Goal: Information Seeking & Learning: Learn about a topic

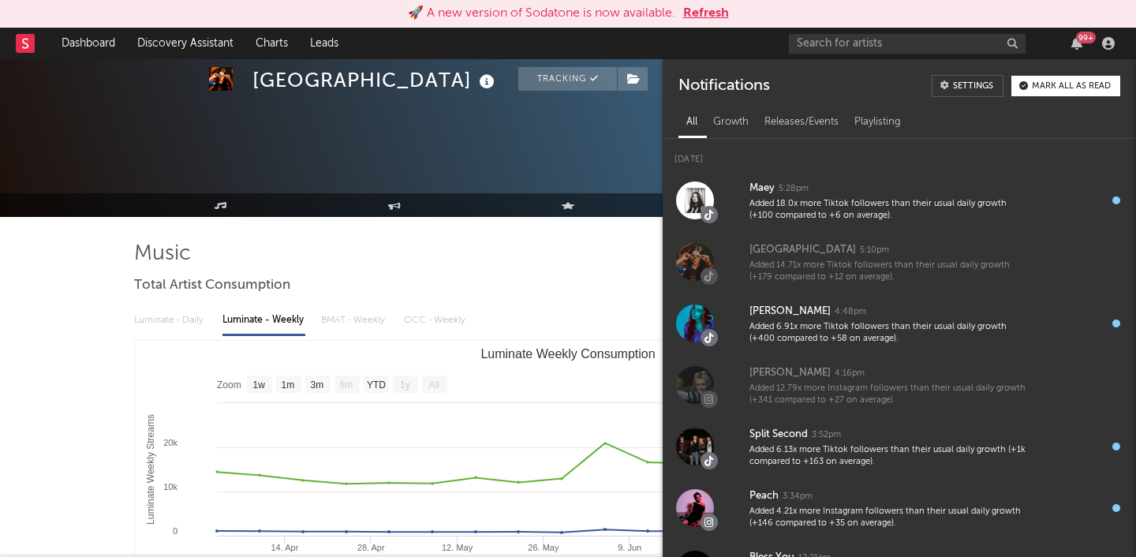
select select "1w"
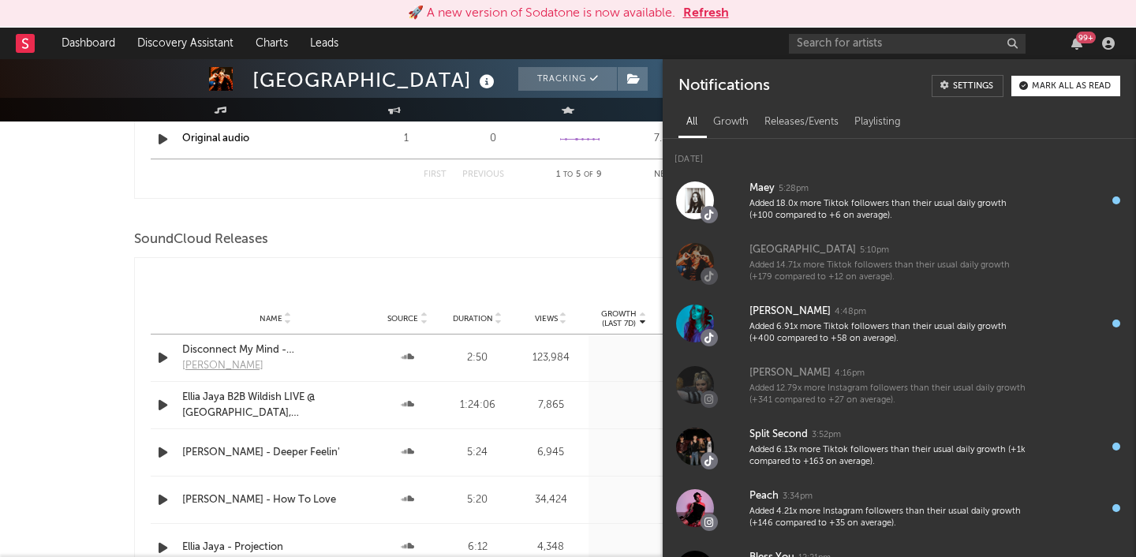
scroll to position [620, 0]
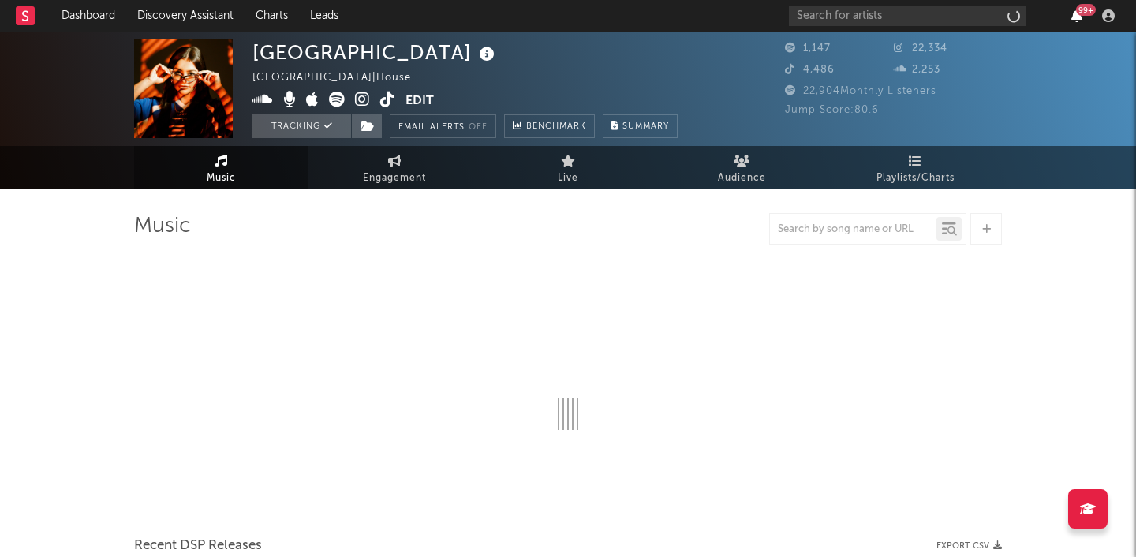
click at [1079, 15] on icon "button" at bounding box center [1076, 15] width 11 height 13
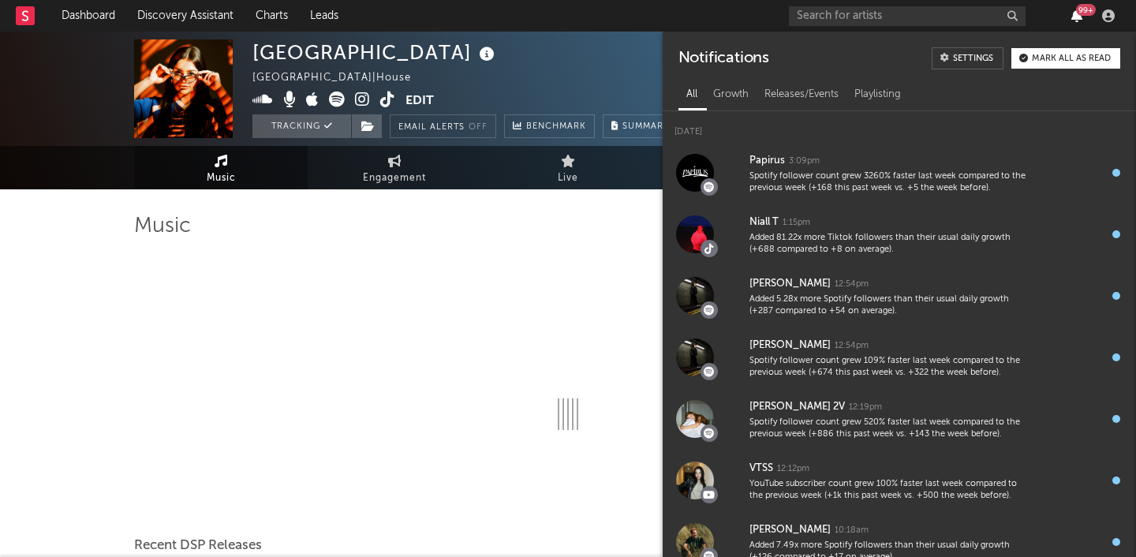
select select "1w"
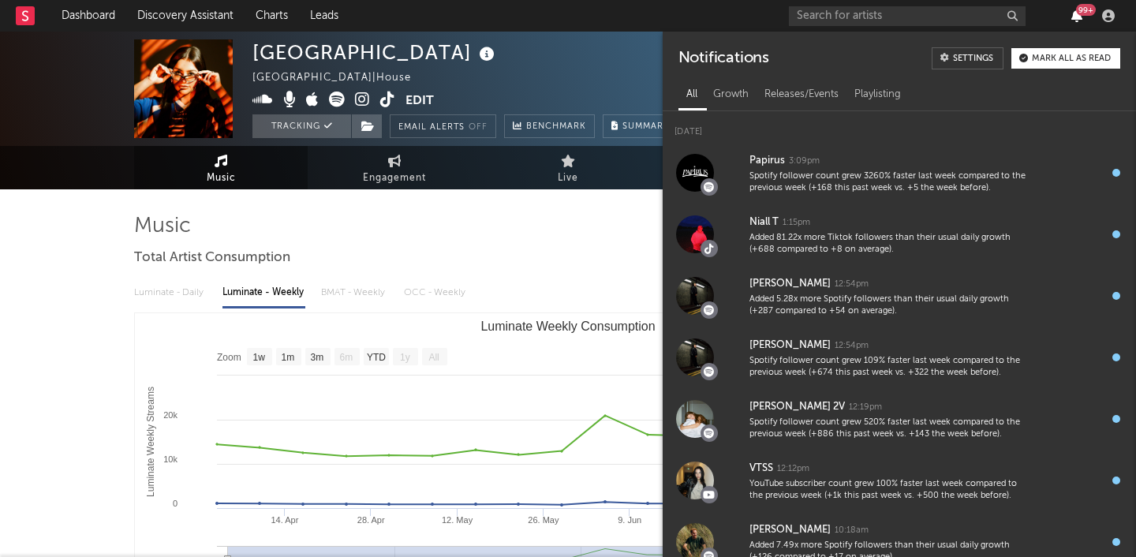
click at [1079, 15] on icon "button" at bounding box center [1076, 15] width 11 height 13
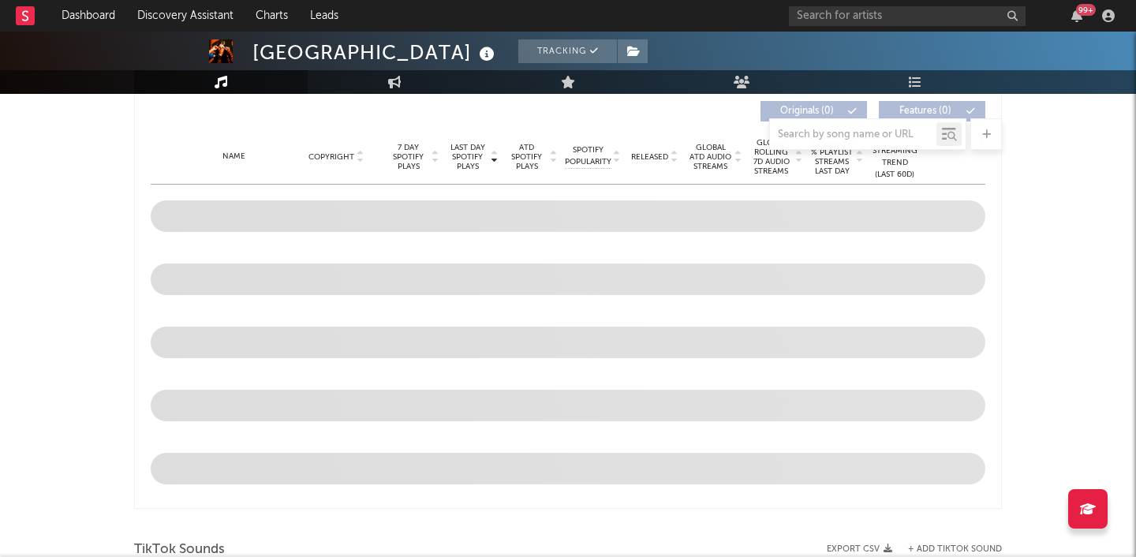
scroll to position [617, 0]
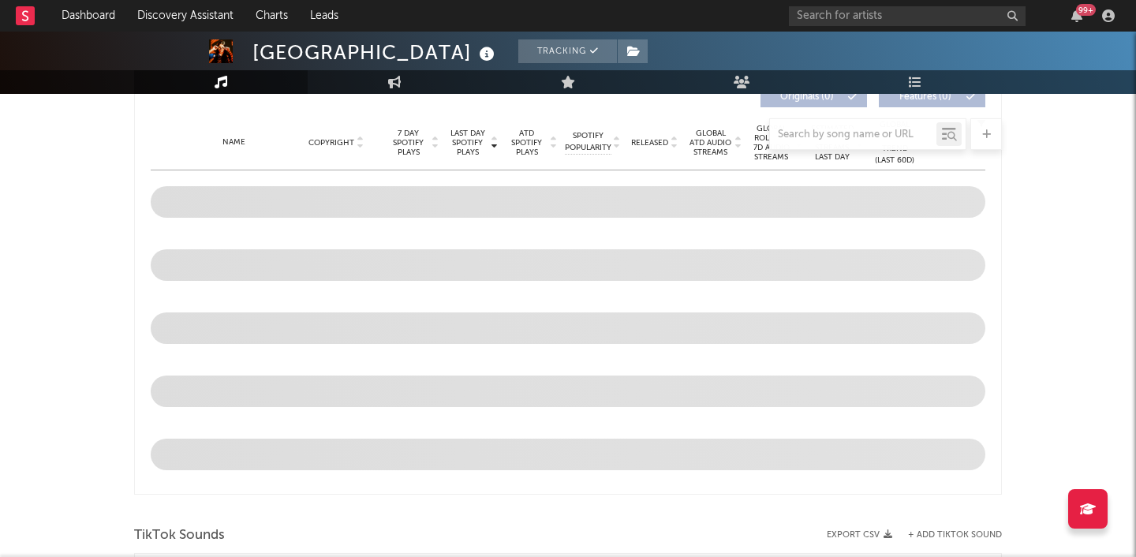
click at [1085, 6] on div "99 +" at bounding box center [1086, 10] width 20 height 12
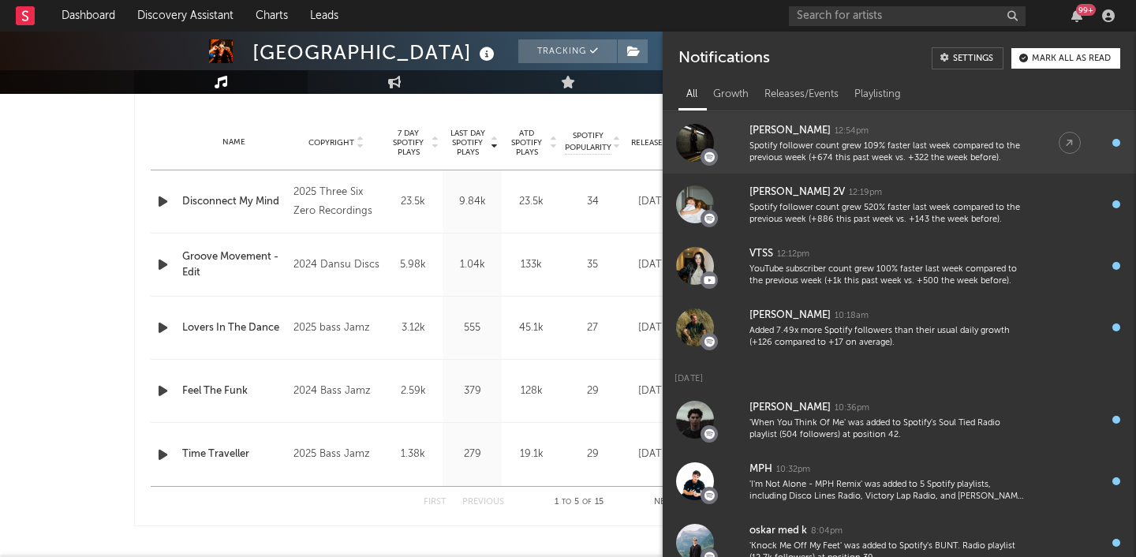
scroll to position [233, 0]
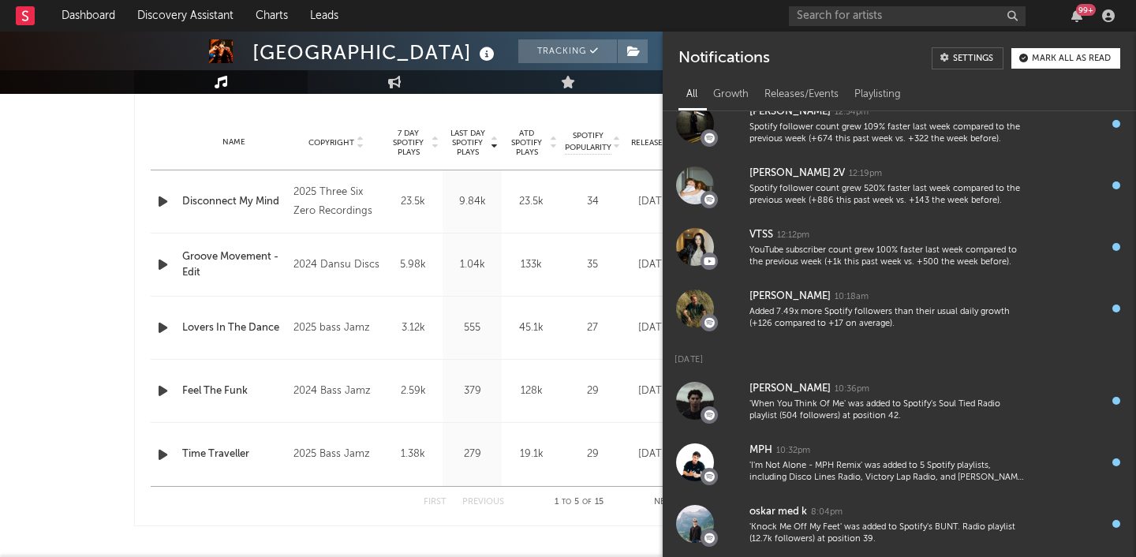
click at [32, 378] on div "Ellia Jaya Tracking United Kingdom | House Edit Tracking Email Alerts Off Bench…" at bounding box center [568, 526] width 1136 height 2225
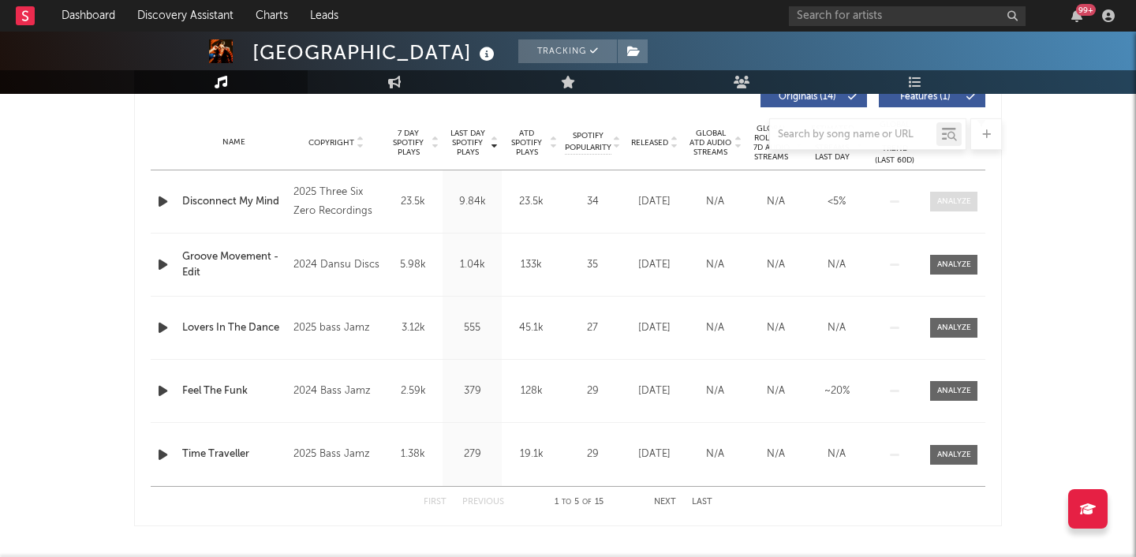
click at [937, 204] on div at bounding box center [954, 202] width 34 height 12
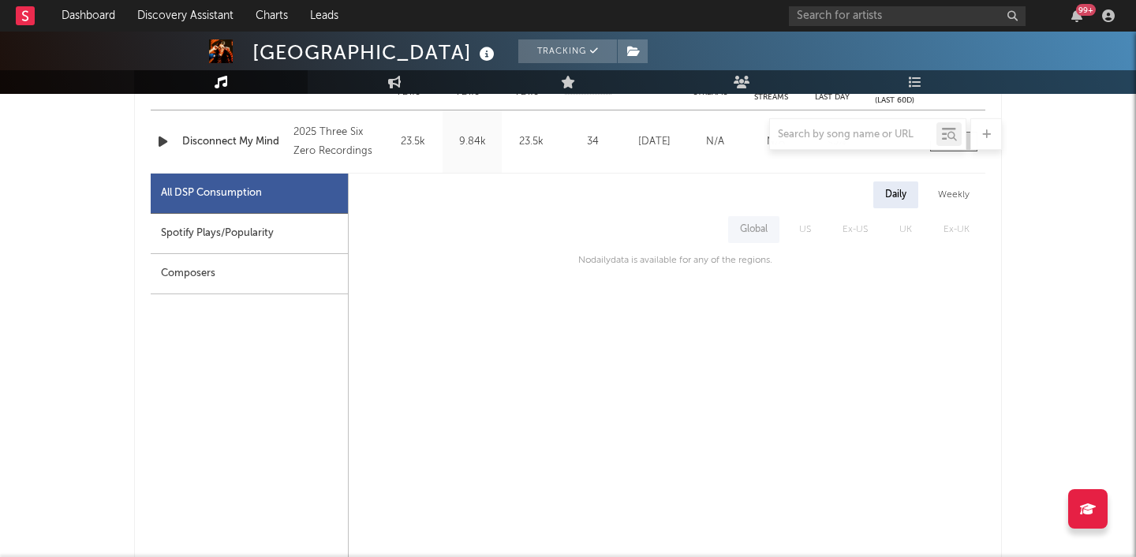
scroll to position [671, 0]
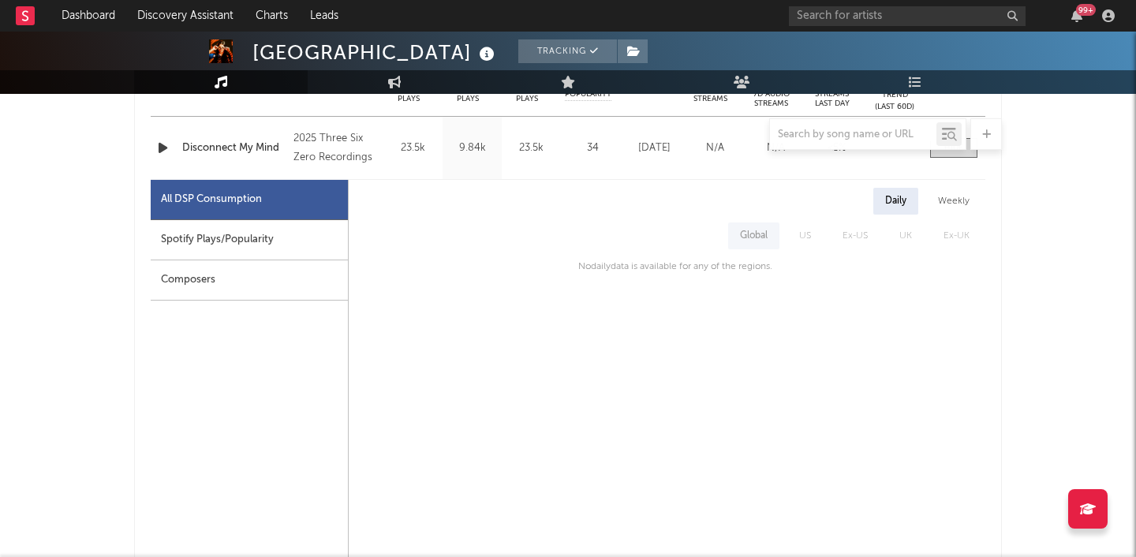
click at [294, 248] on div "Spotify Plays/Popularity" at bounding box center [249, 240] width 197 height 40
select select "1w"
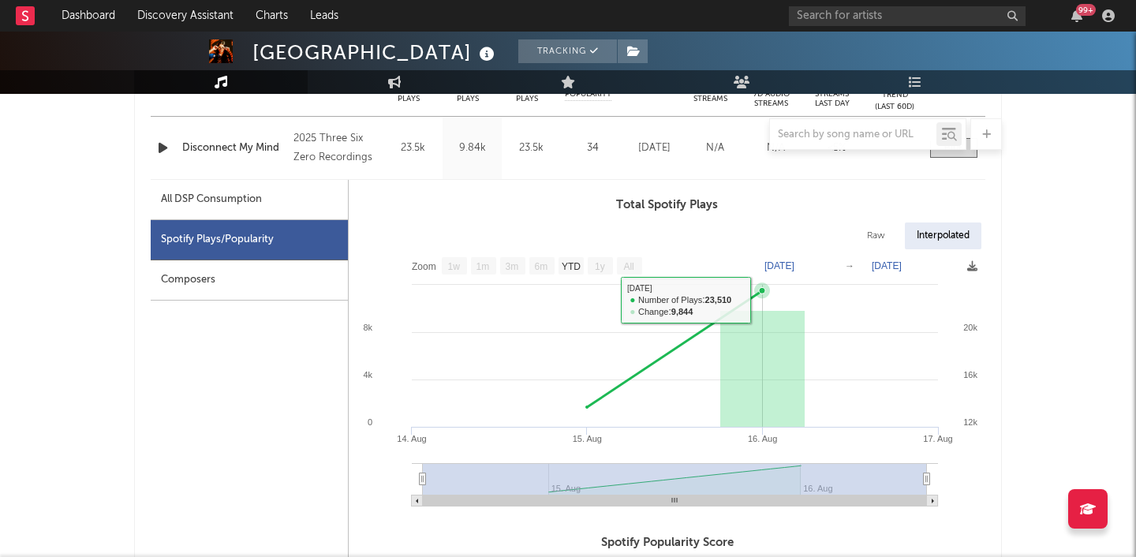
scroll to position [0, 0]
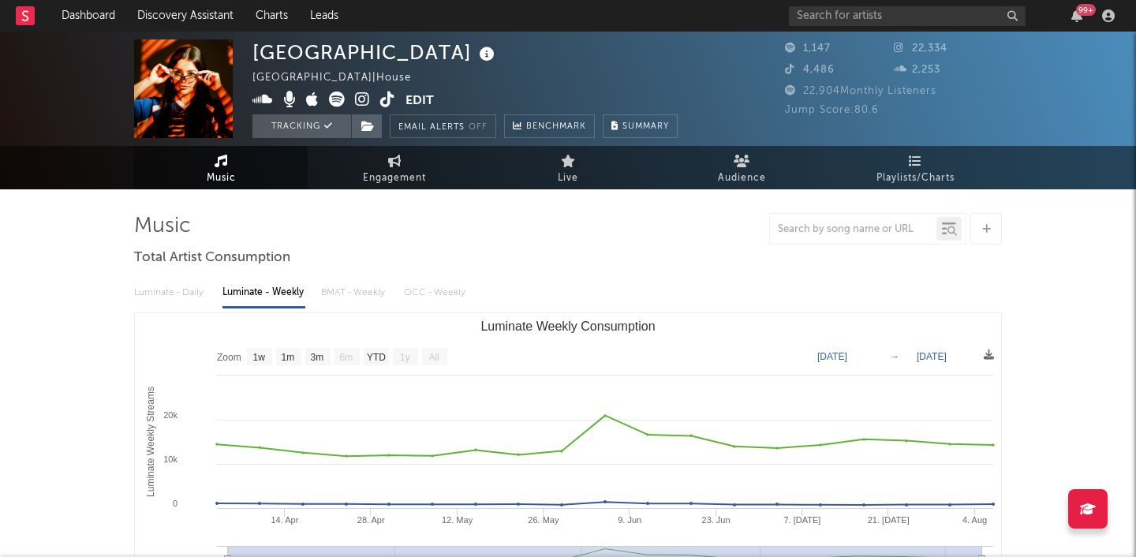
click at [1077, 13] on div "99 +" at bounding box center [1086, 10] width 20 height 12
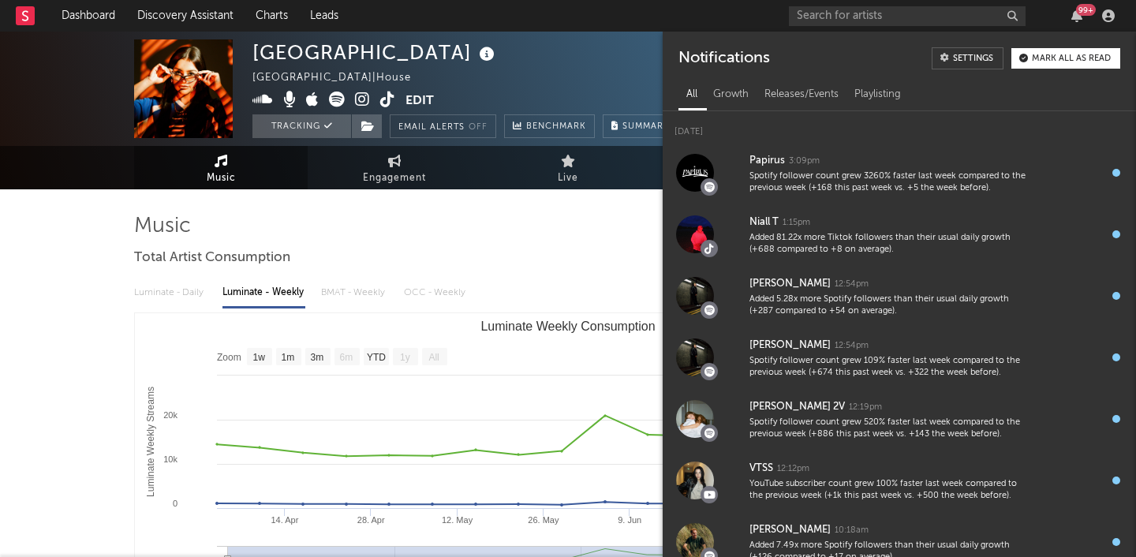
click at [1083, 51] on button "Mark all as read" at bounding box center [1065, 58] width 109 height 21
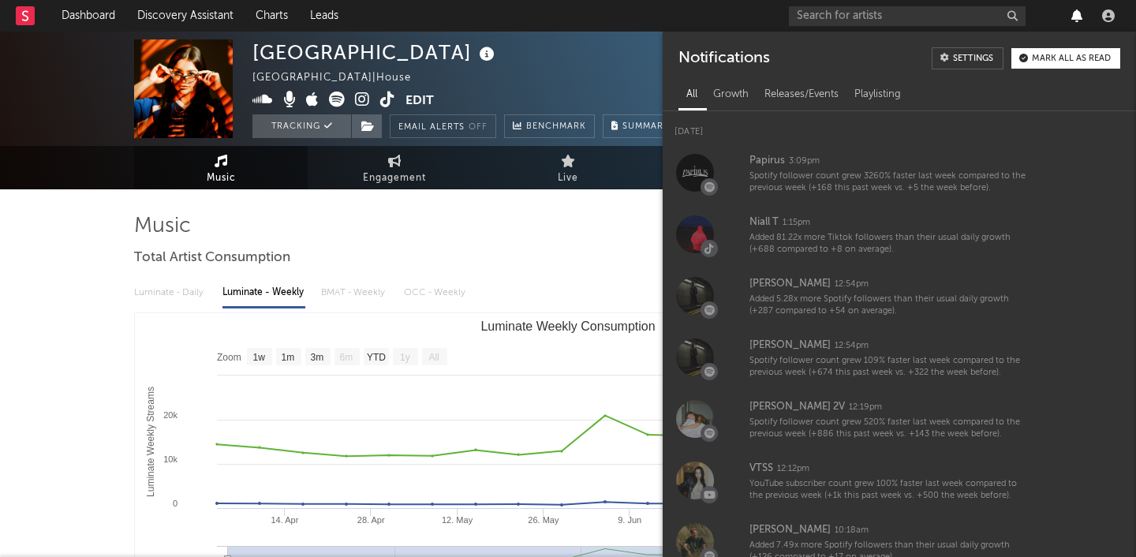
click at [1073, 14] on icon "button" at bounding box center [1076, 15] width 11 height 13
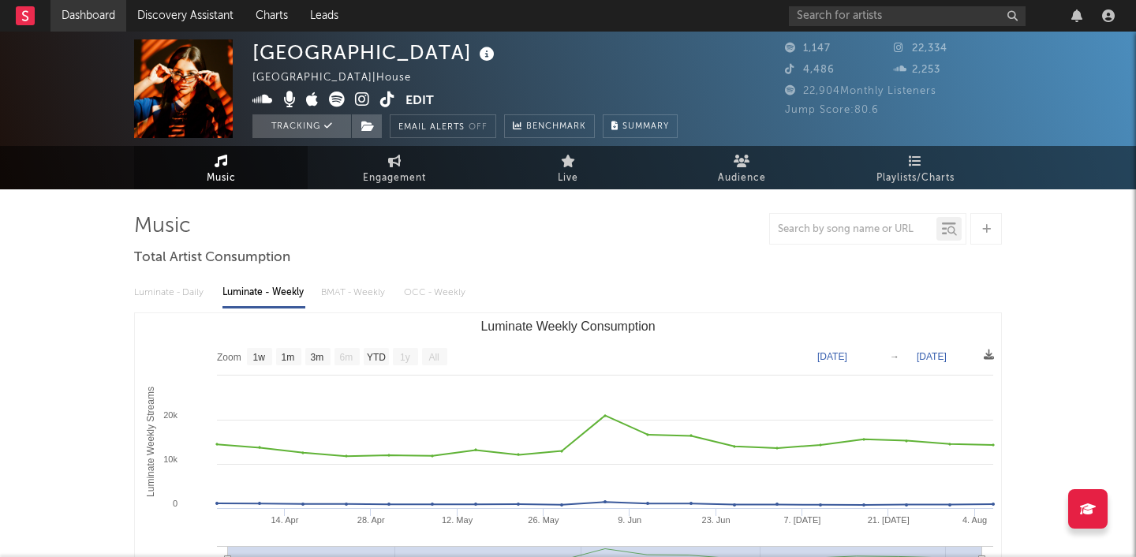
click at [93, 18] on link "Dashboard" at bounding box center [88, 16] width 76 height 32
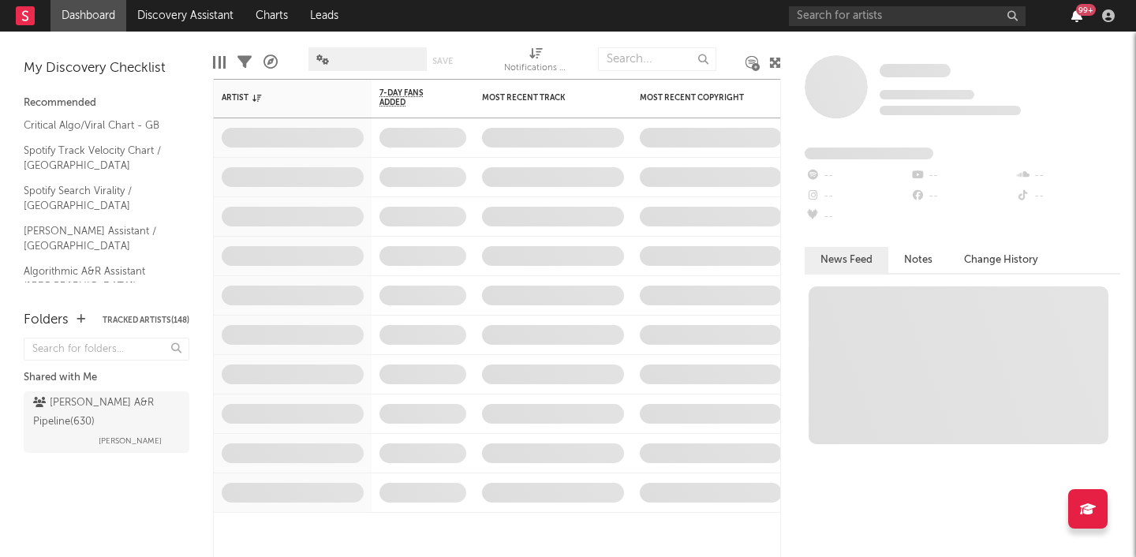
click at [1072, 16] on icon "button" at bounding box center [1076, 15] width 11 height 13
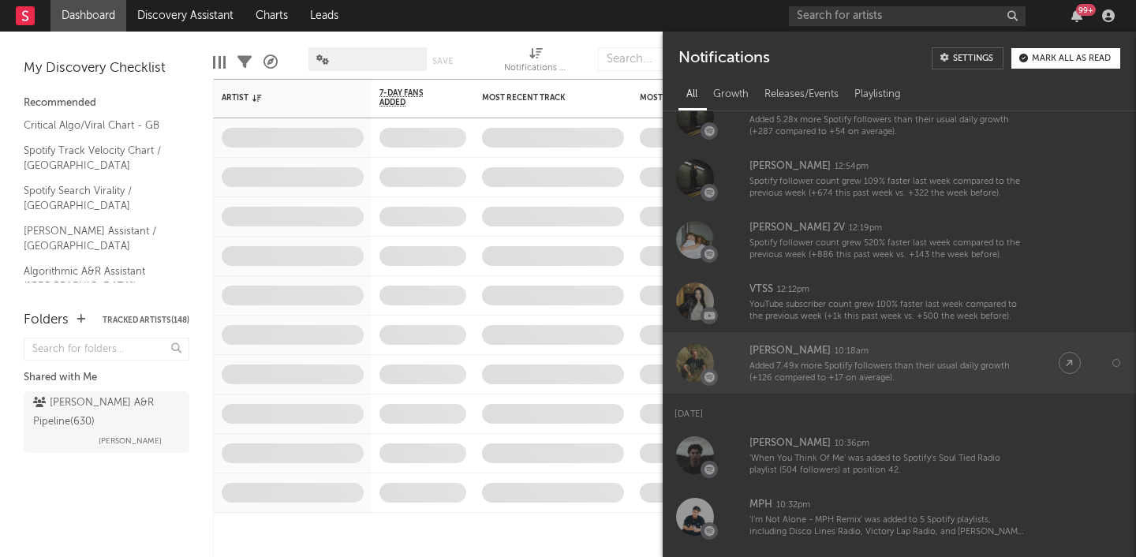
scroll to position [189, 0]
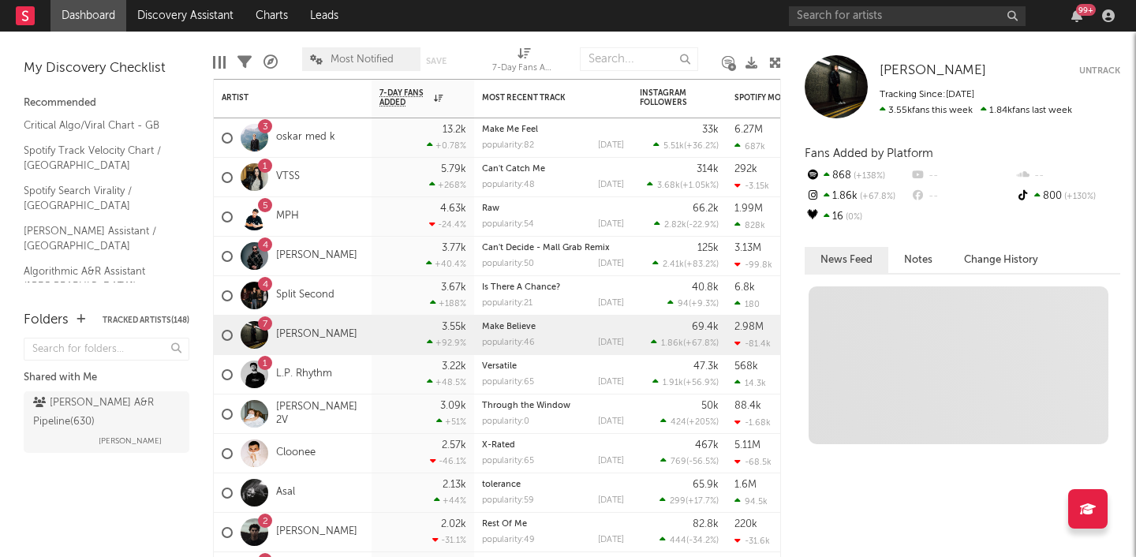
click at [147, 485] on div "Folders Tracked Artists ( 148 ) Shared with Me WRUK A&R Pipeline ( 630 ) Rafi G…" at bounding box center [106, 425] width 213 height 263
click at [289, 257] on link "[PERSON_NAME]" at bounding box center [316, 255] width 81 height 13
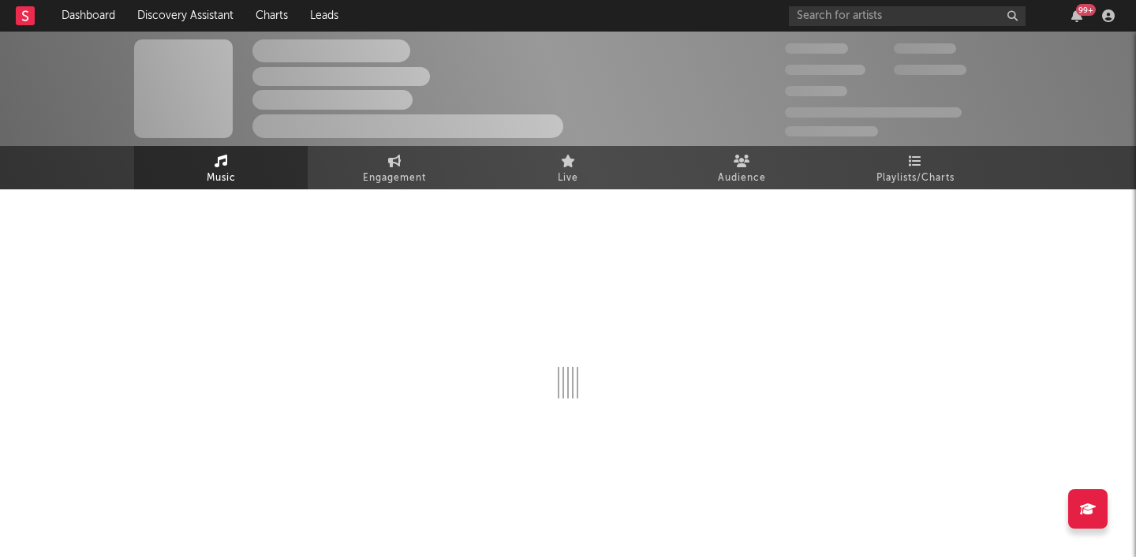
select select "6m"
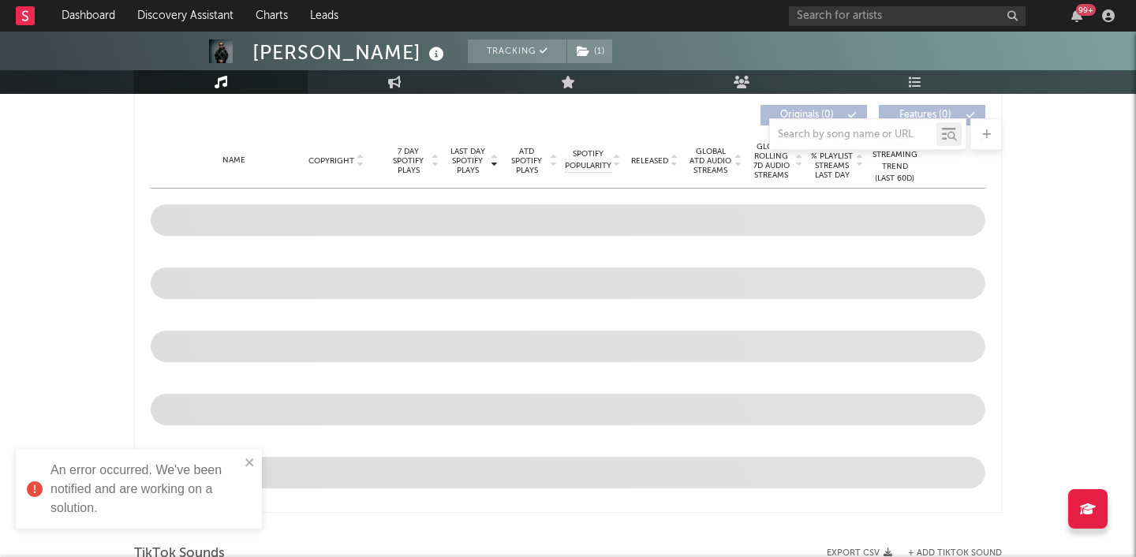
scroll to position [598, 0]
click at [251, 464] on icon "close" at bounding box center [249, 462] width 8 height 8
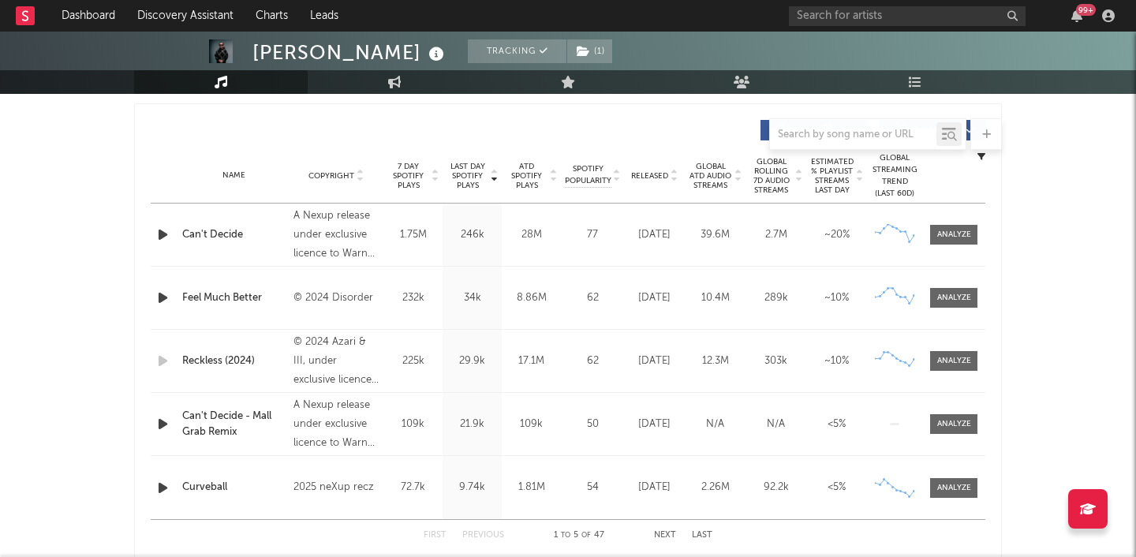
scroll to position [472, 0]
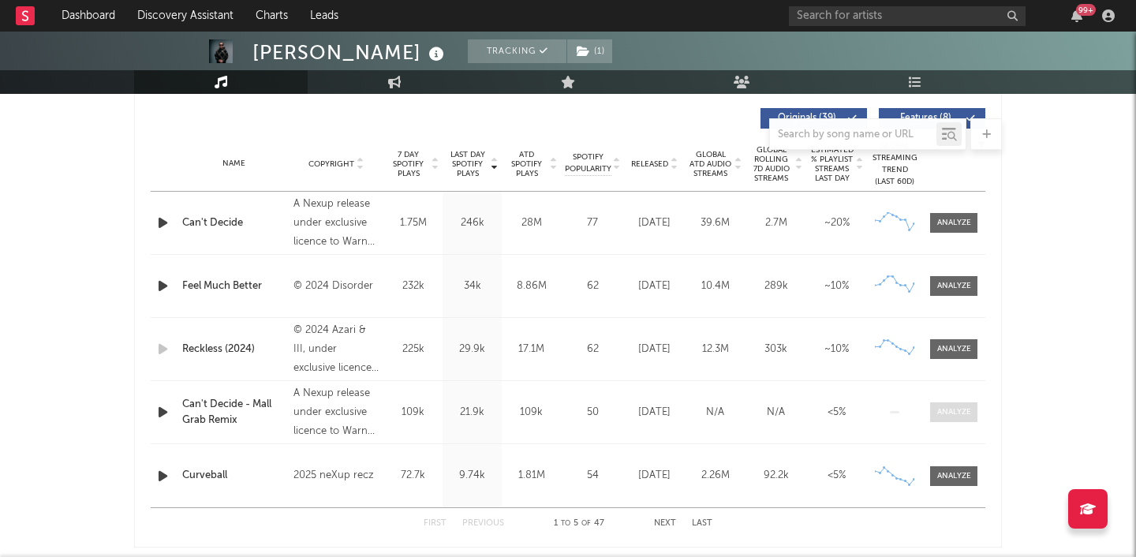
click at [958, 411] on div at bounding box center [954, 412] width 34 height 12
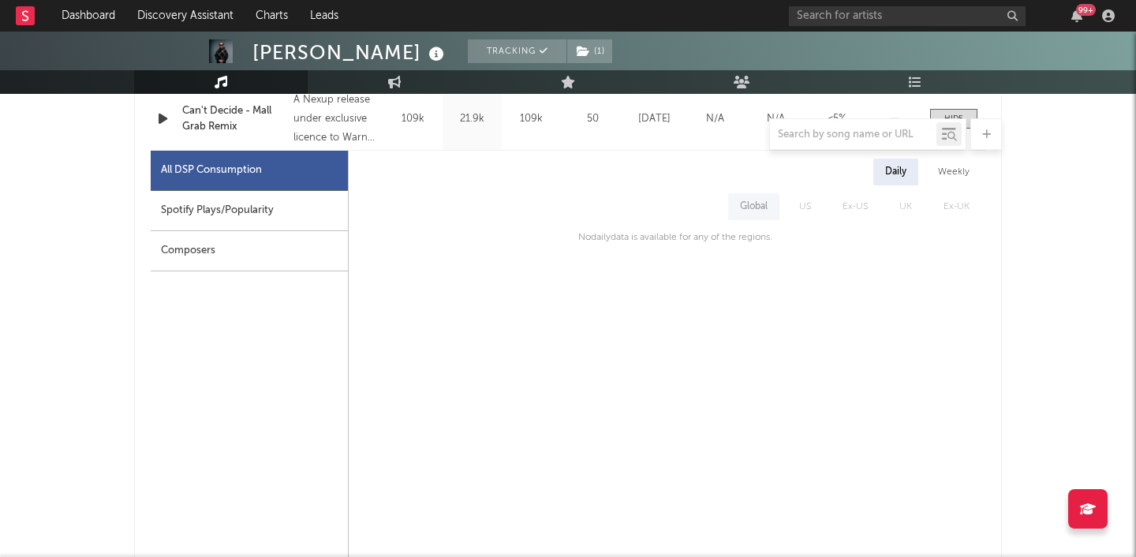
scroll to position [780, 0]
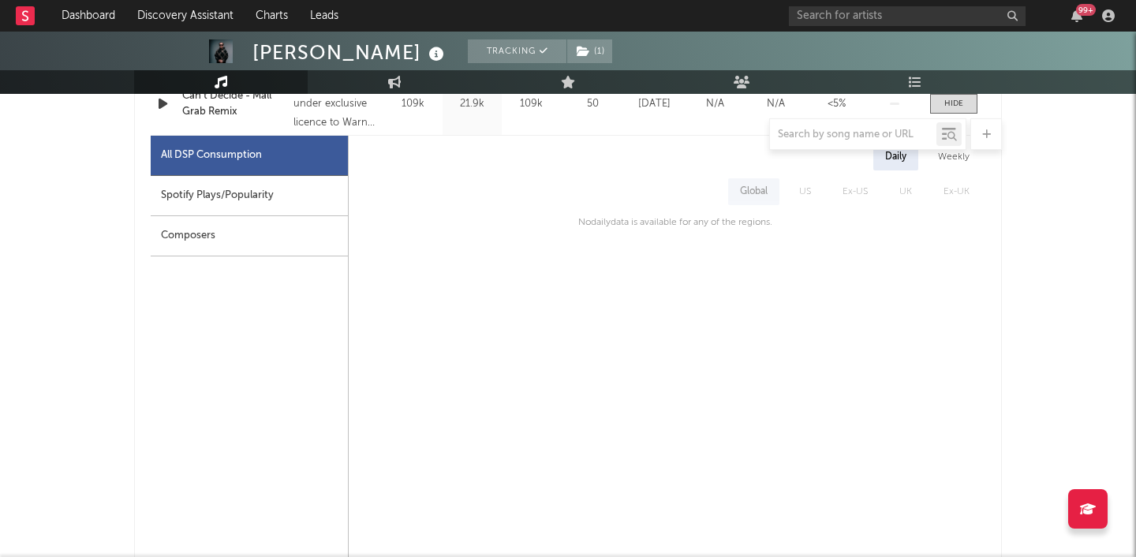
click at [268, 208] on div "Spotify Plays/Popularity" at bounding box center [249, 196] width 197 height 40
select select "1w"
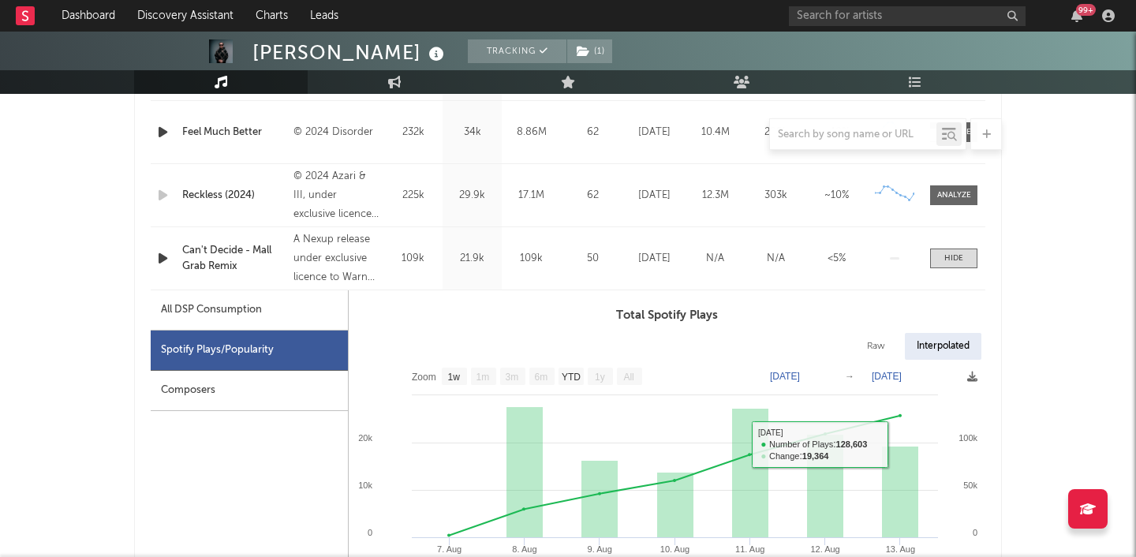
scroll to position [606, 0]
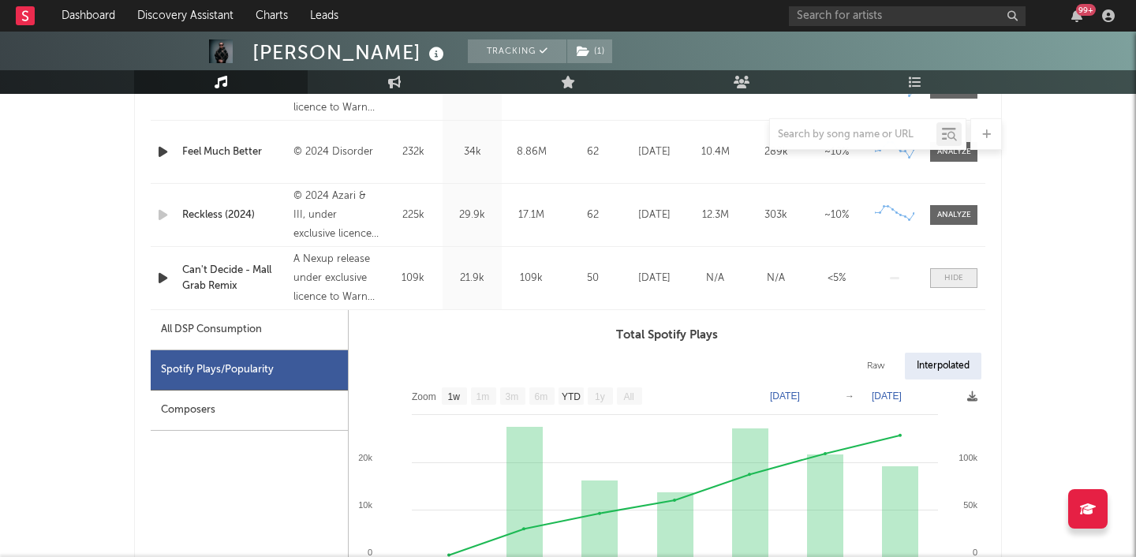
click at [953, 277] on div at bounding box center [953, 278] width 19 height 12
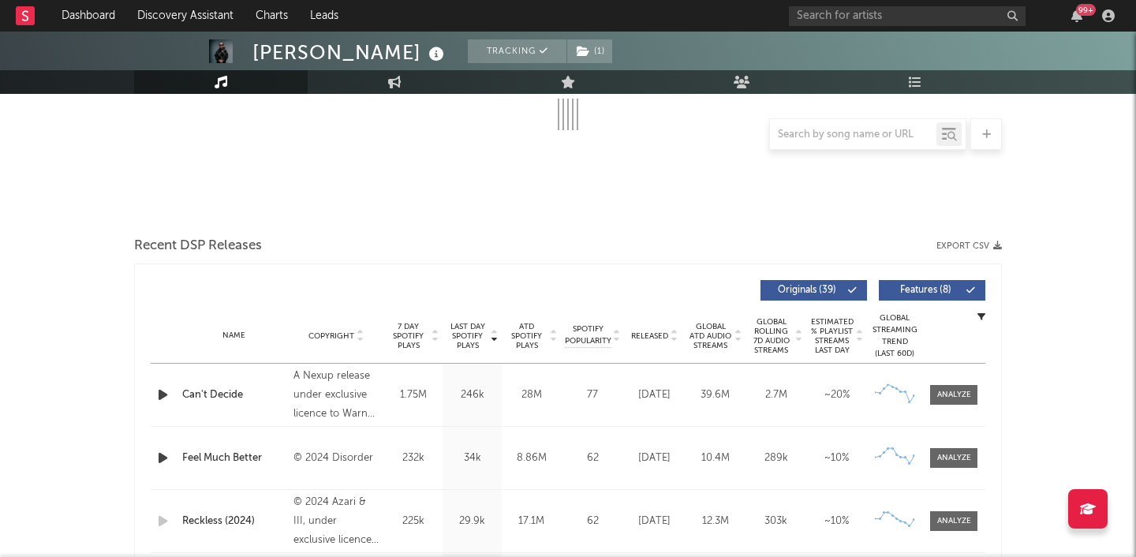
scroll to position [299, 0]
click at [953, 397] on div at bounding box center [954, 396] width 34 height 12
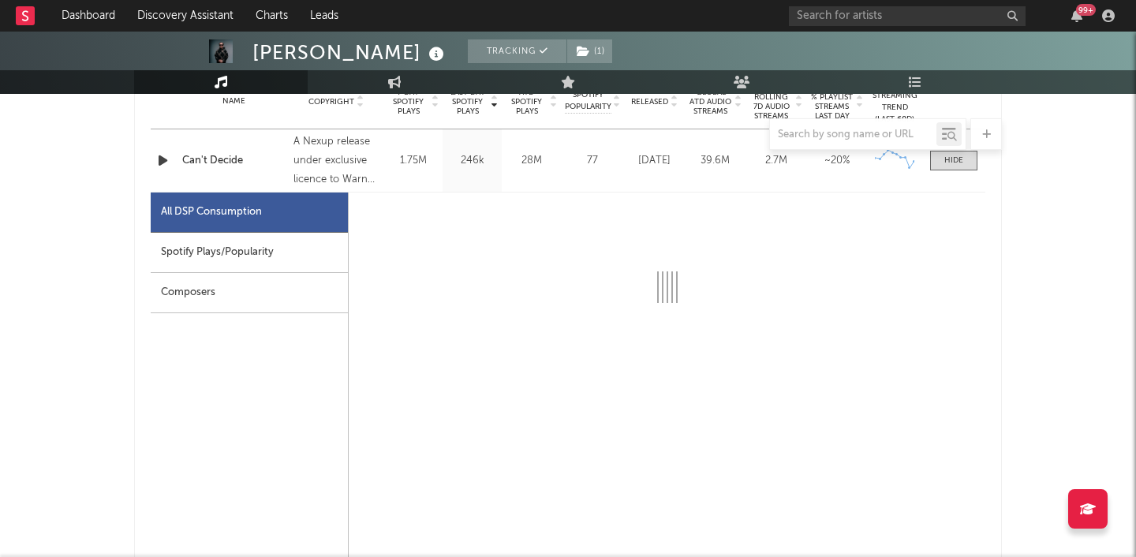
select select "1w"
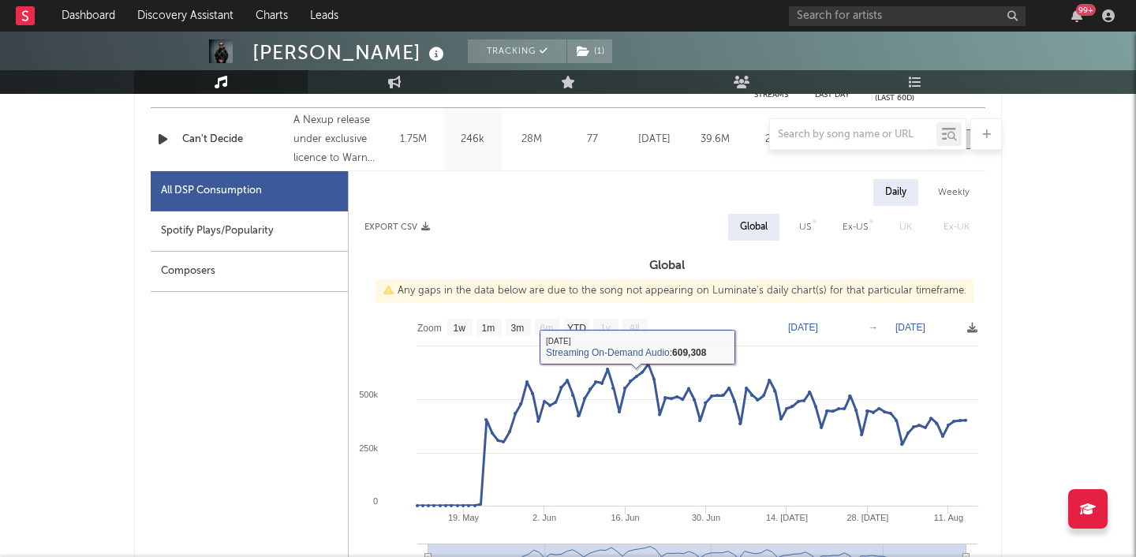
scroll to position [542, 0]
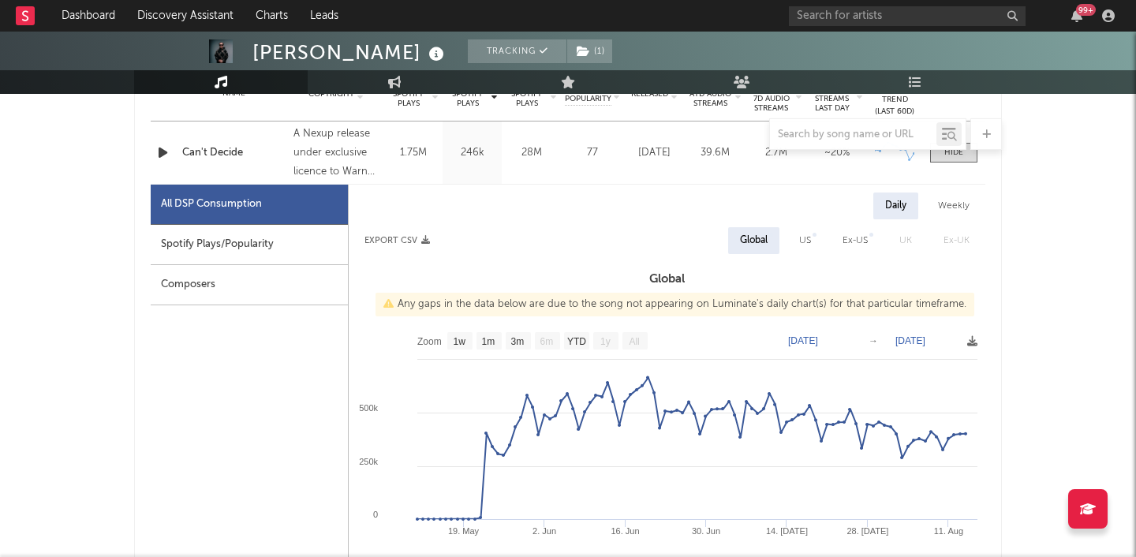
click at [267, 259] on div "Spotify Plays/Popularity" at bounding box center [249, 245] width 197 height 40
select select "1w"
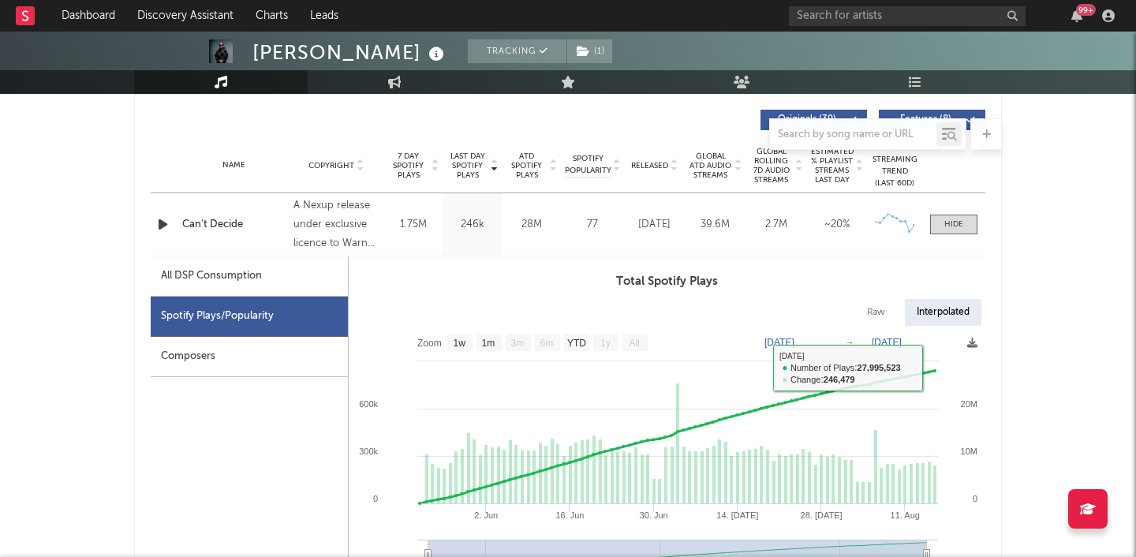
scroll to position [468, 0]
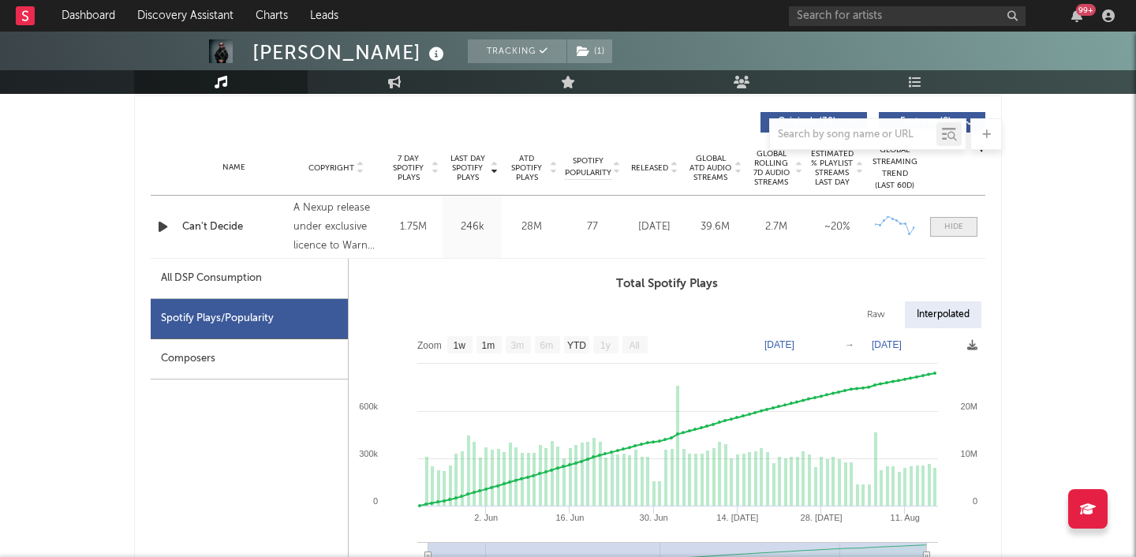
click at [955, 226] on div at bounding box center [953, 227] width 19 height 12
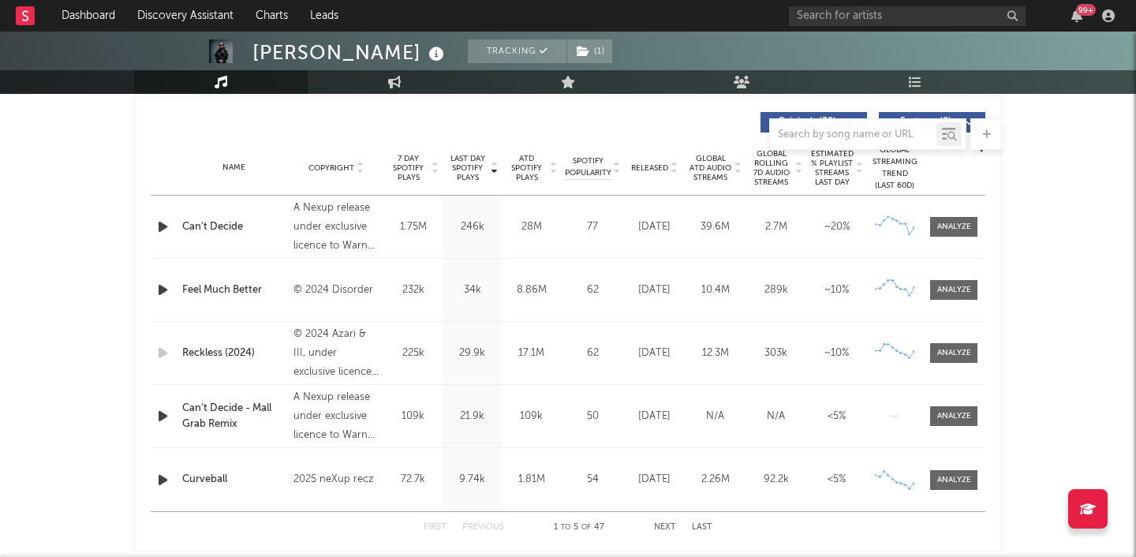
scroll to position [0, 0]
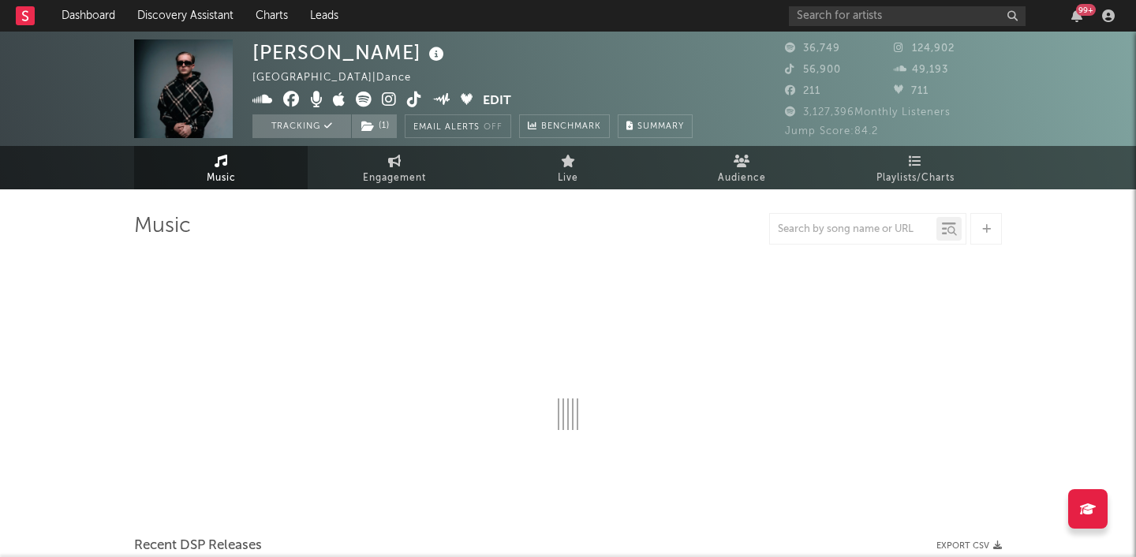
click at [1083, 20] on div "99 +" at bounding box center [1077, 15] width 24 height 13
click at [1073, 17] on icon "button" at bounding box center [1076, 15] width 11 height 13
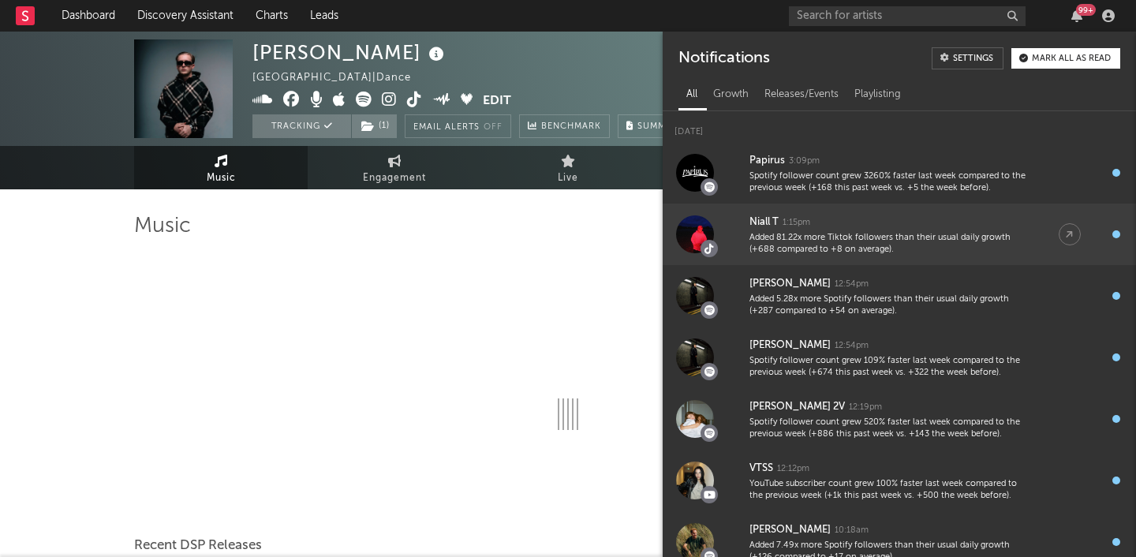
click at [915, 227] on div "Niall T 1:15pm" at bounding box center [888, 222] width 278 height 19
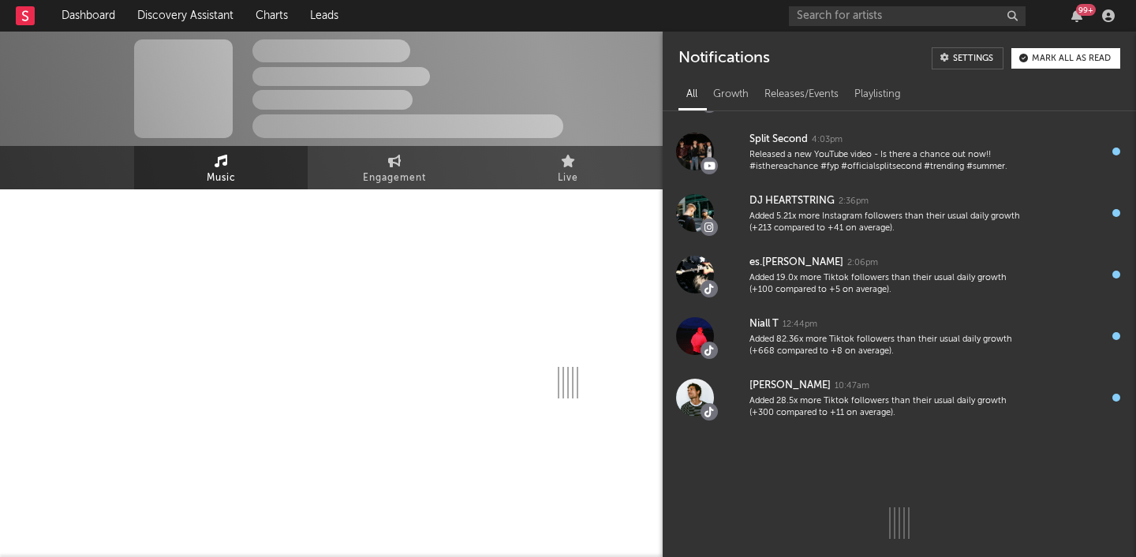
scroll to position [789, 0]
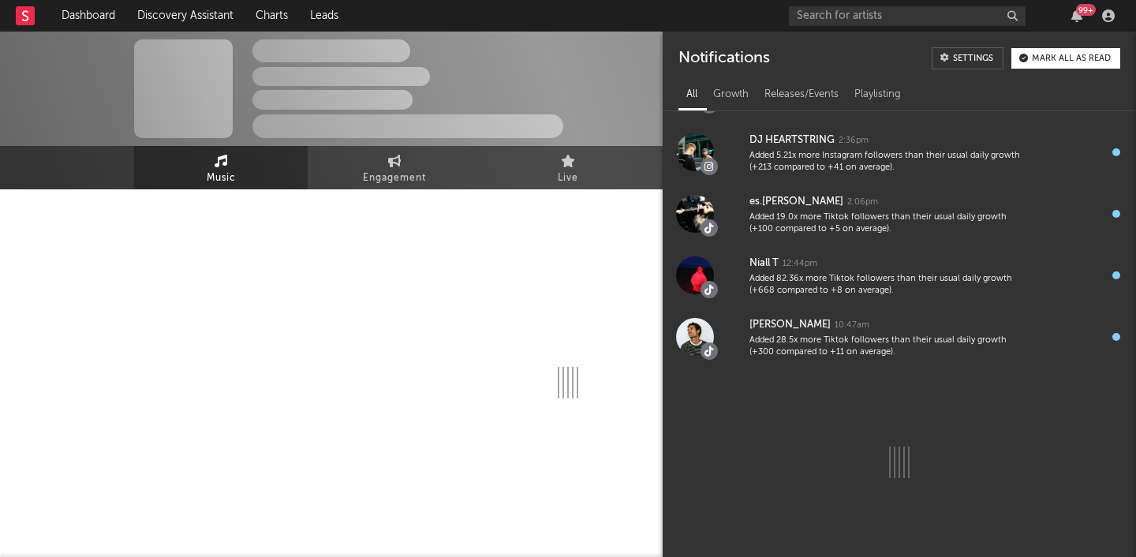
click at [578, 210] on div at bounding box center [567, 345] width 867 height 312
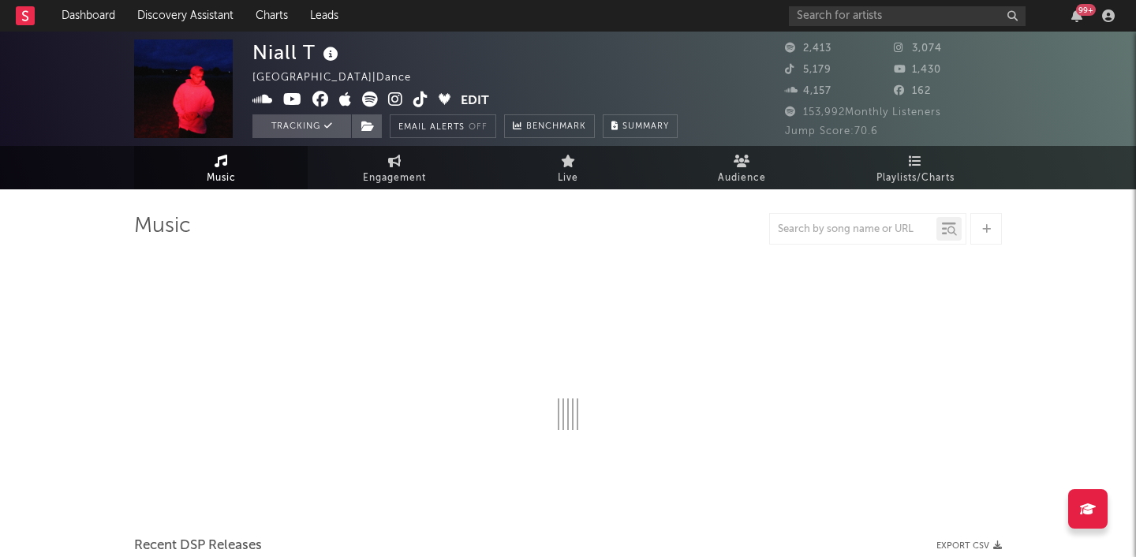
select select "6m"
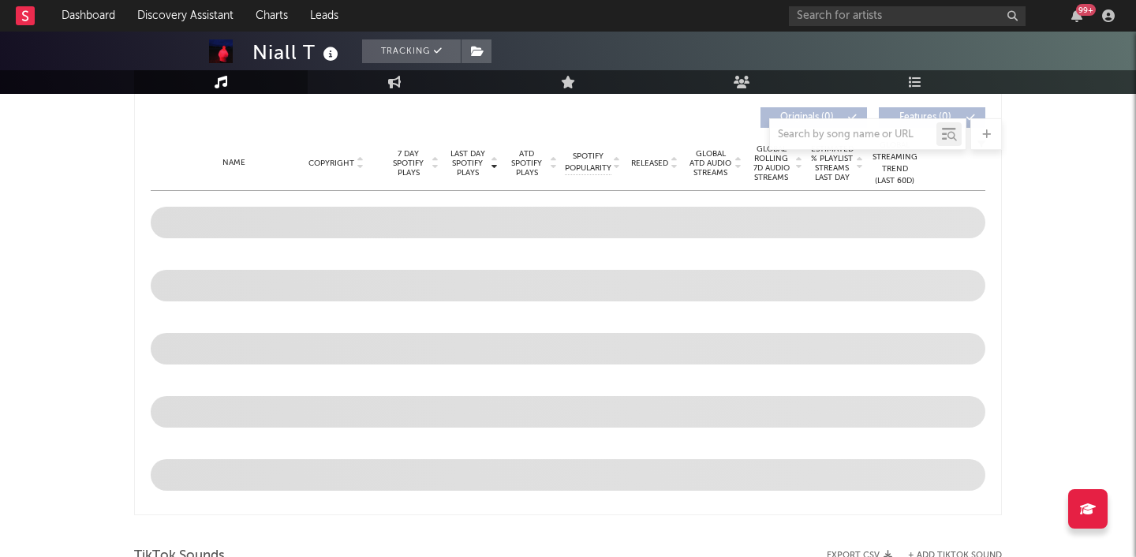
scroll to position [599, 0]
click at [858, 17] on input "text" at bounding box center [907, 16] width 237 height 20
click at [844, 14] on input "[PERSON_NAME]" at bounding box center [907, 16] width 237 height 20
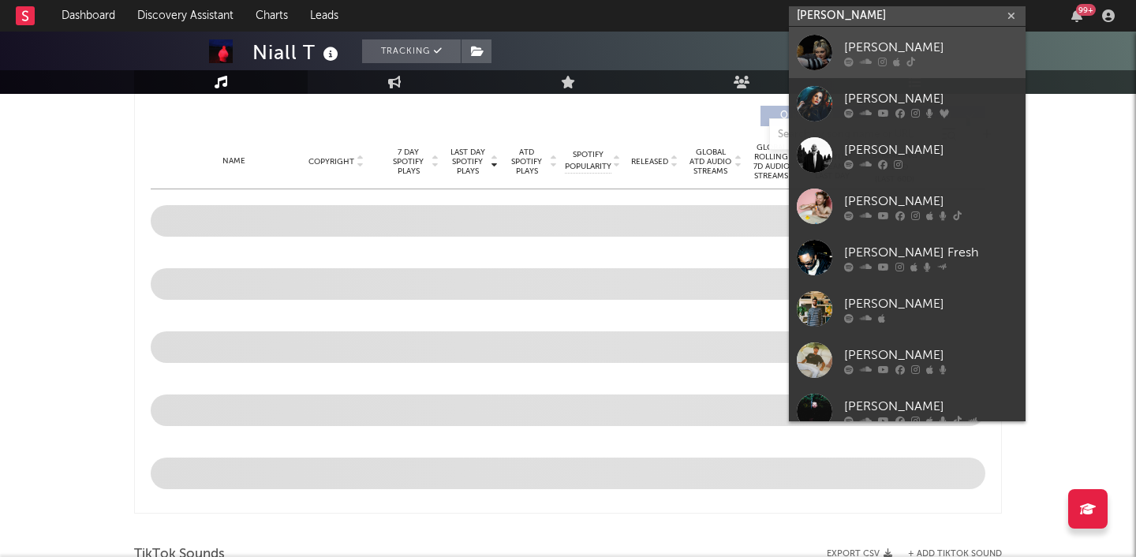
type input "[PERSON_NAME]"
click at [844, 54] on div "[PERSON_NAME]" at bounding box center [930, 47] width 173 height 19
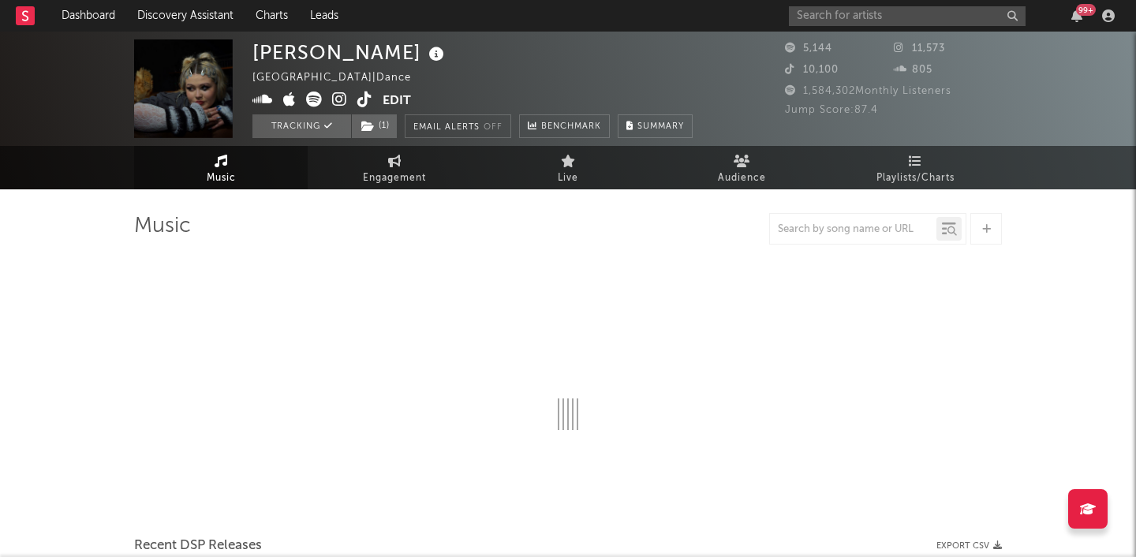
select select "6m"
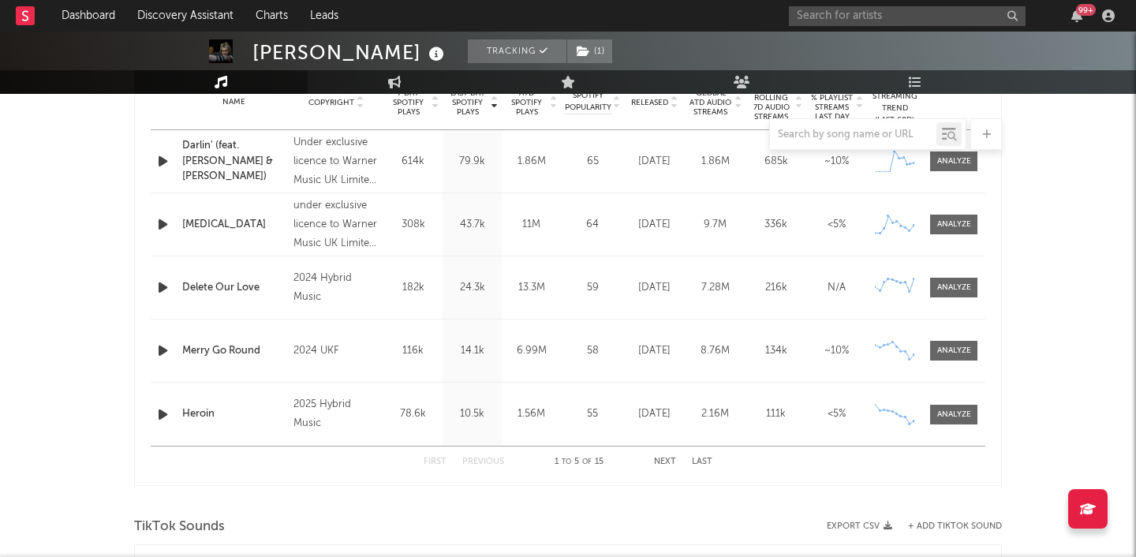
scroll to position [666, 0]
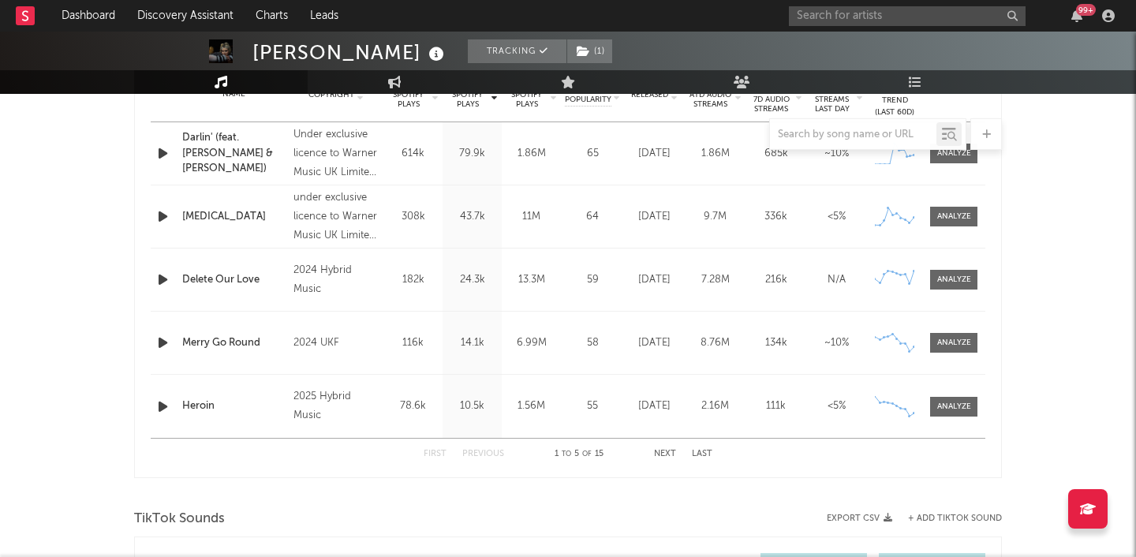
click at [666, 450] on button "Next" at bounding box center [665, 454] width 22 height 9
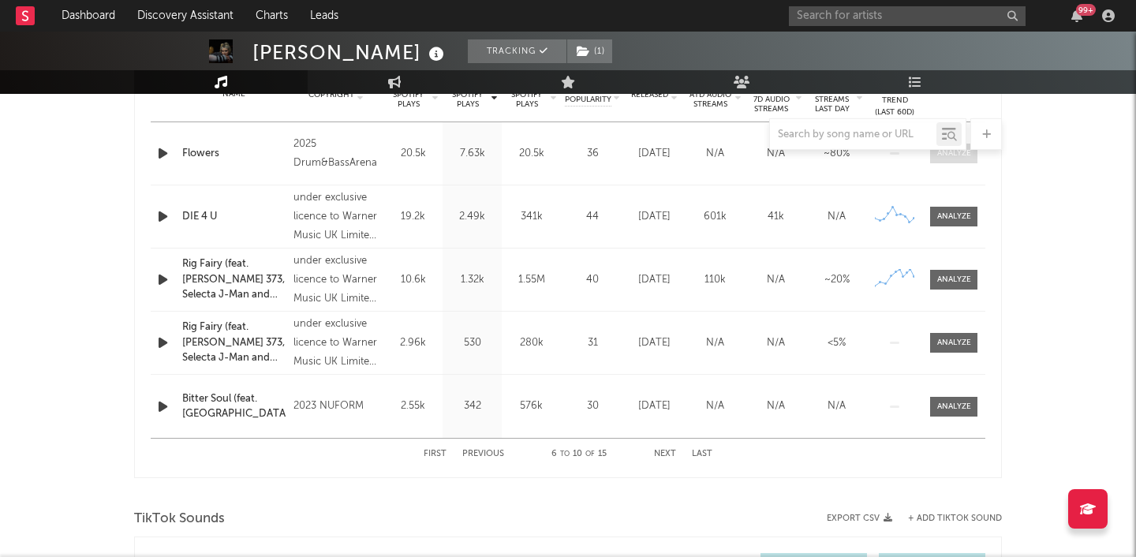
click at [952, 155] on div at bounding box center [954, 153] width 34 height 12
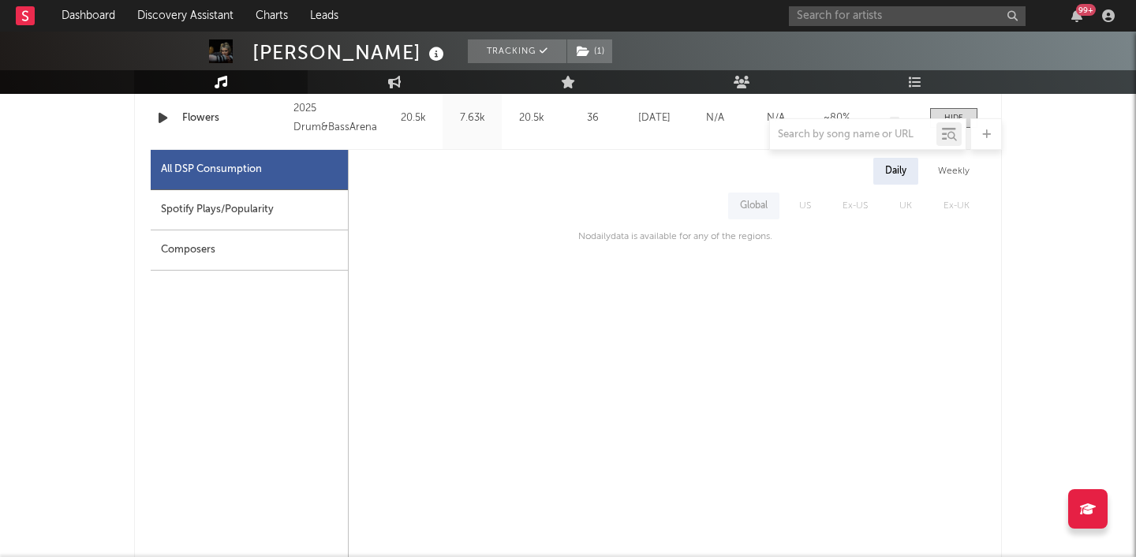
scroll to position [704, 0]
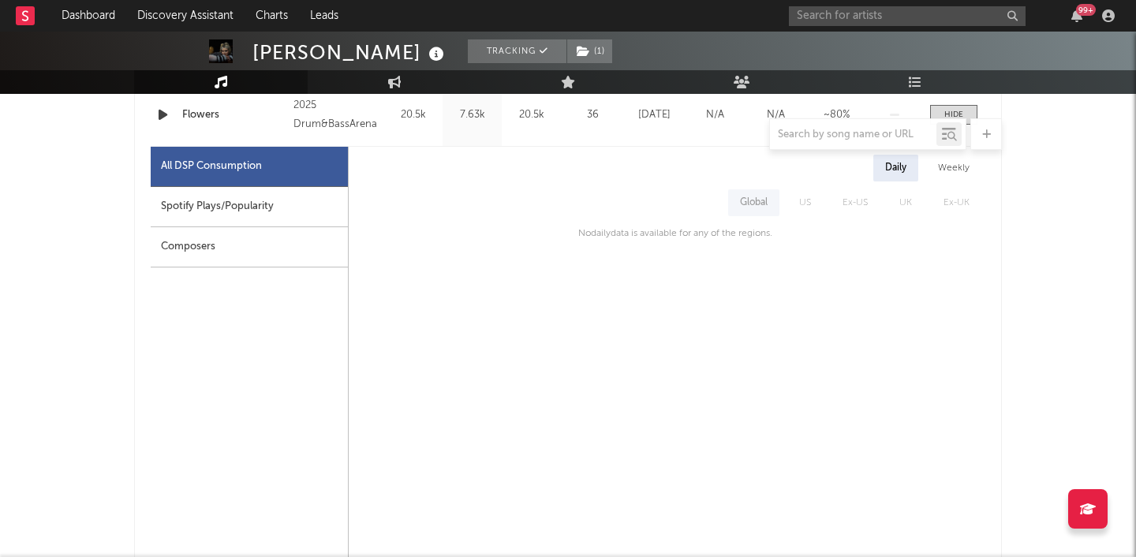
click at [303, 202] on div "Spotify Plays/Popularity" at bounding box center [249, 207] width 197 height 40
select select "1w"
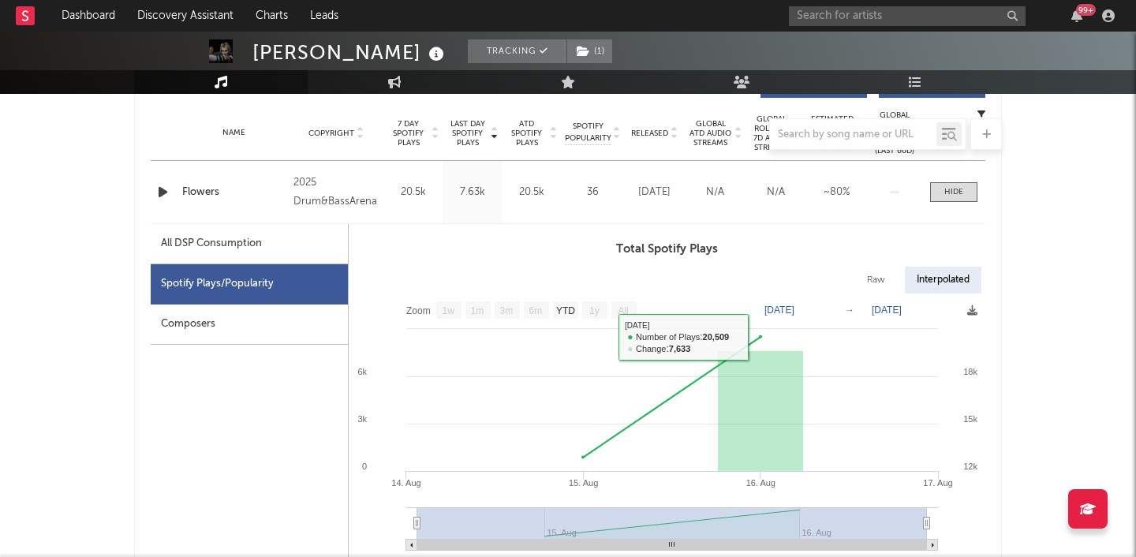
scroll to position [616, 0]
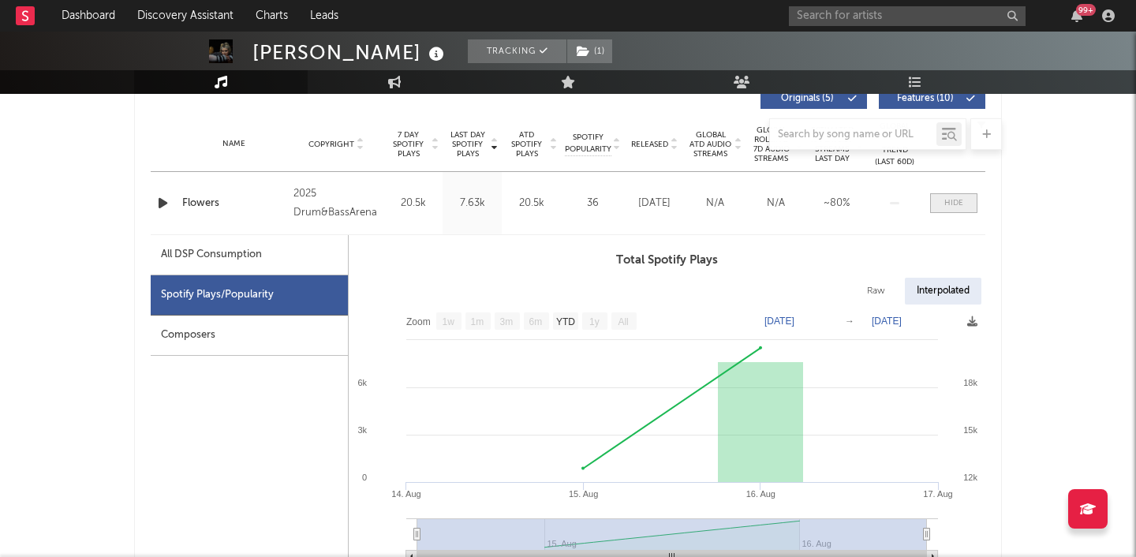
click at [953, 203] on div at bounding box center [953, 203] width 19 height 12
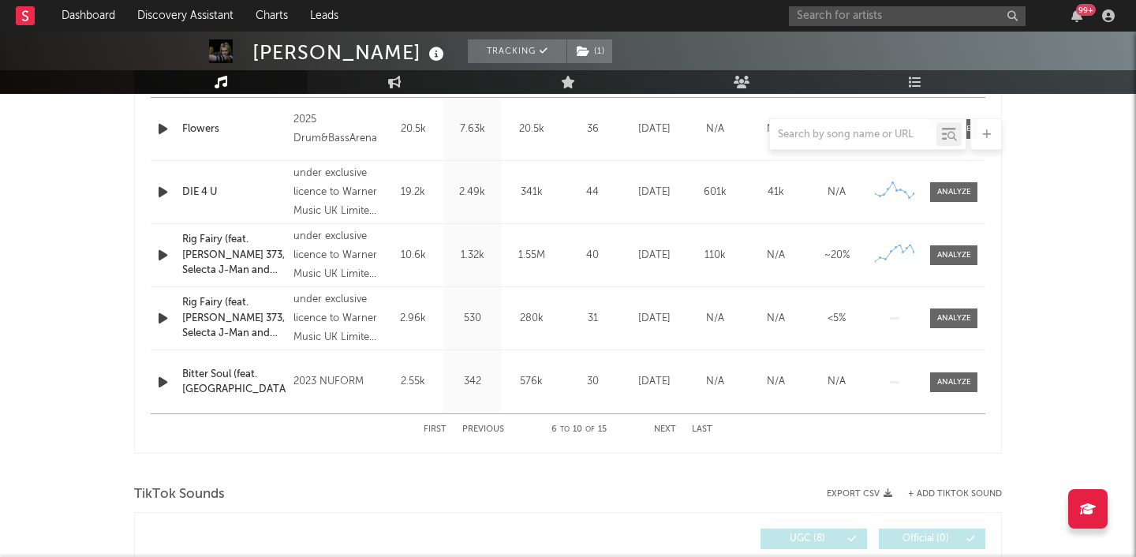
scroll to position [641, 0]
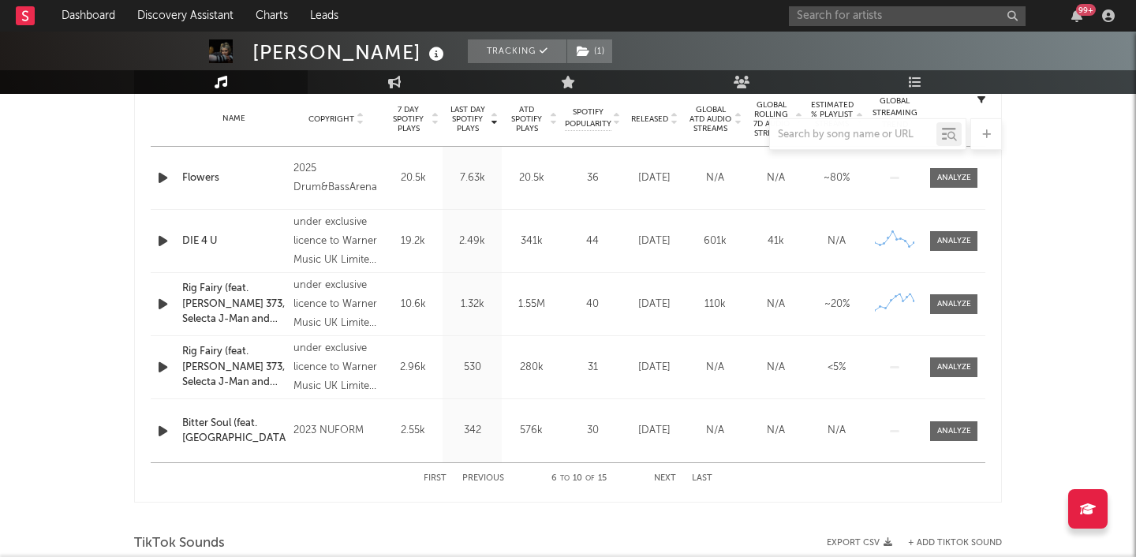
click at [433, 477] on button "First" at bounding box center [434, 478] width 23 height 9
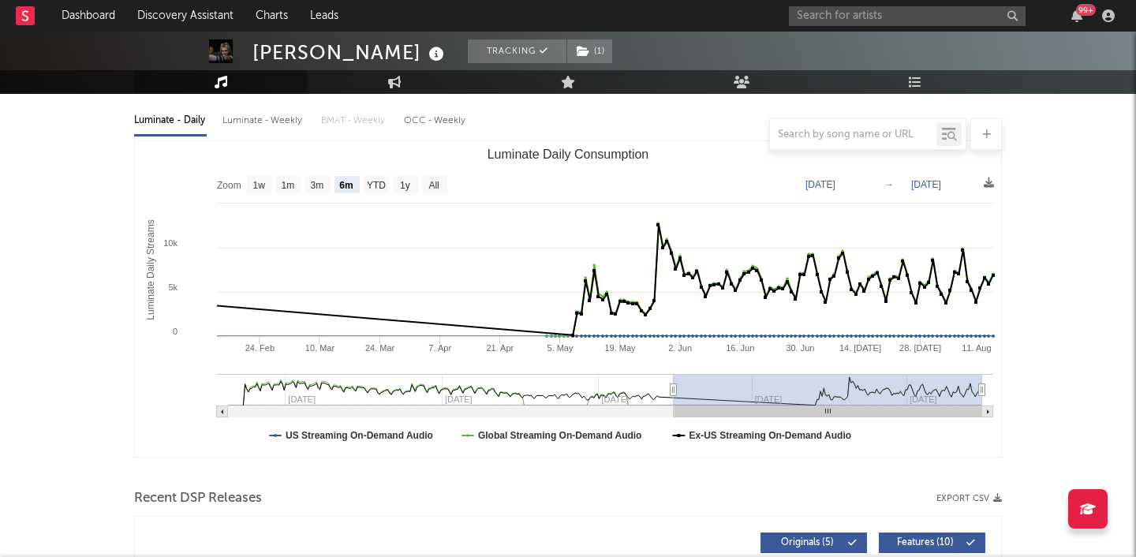
scroll to position [133, 0]
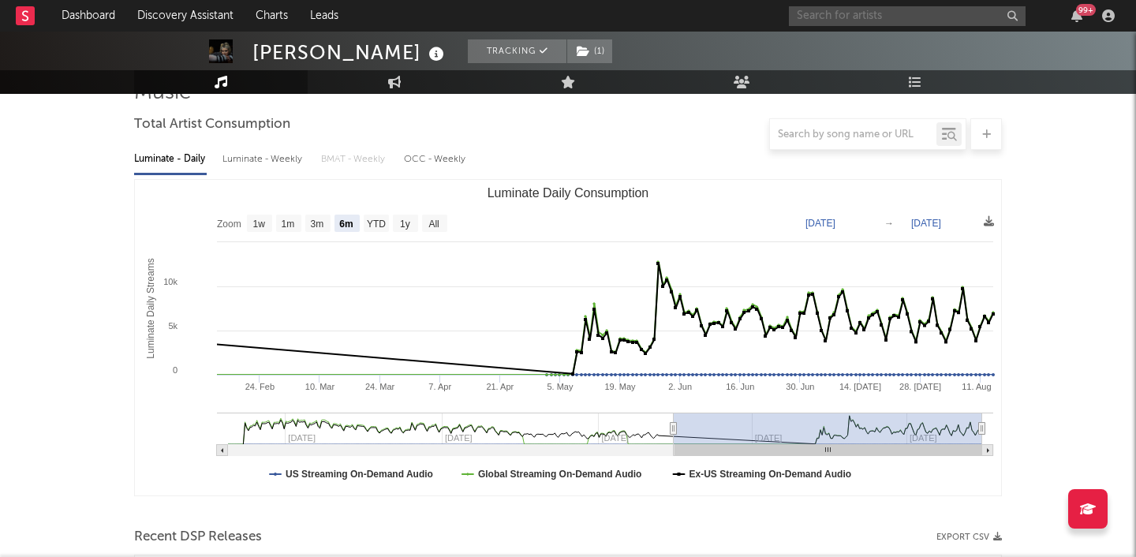
click at [876, 16] on input "text" at bounding box center [907, 16] width 237 height 20
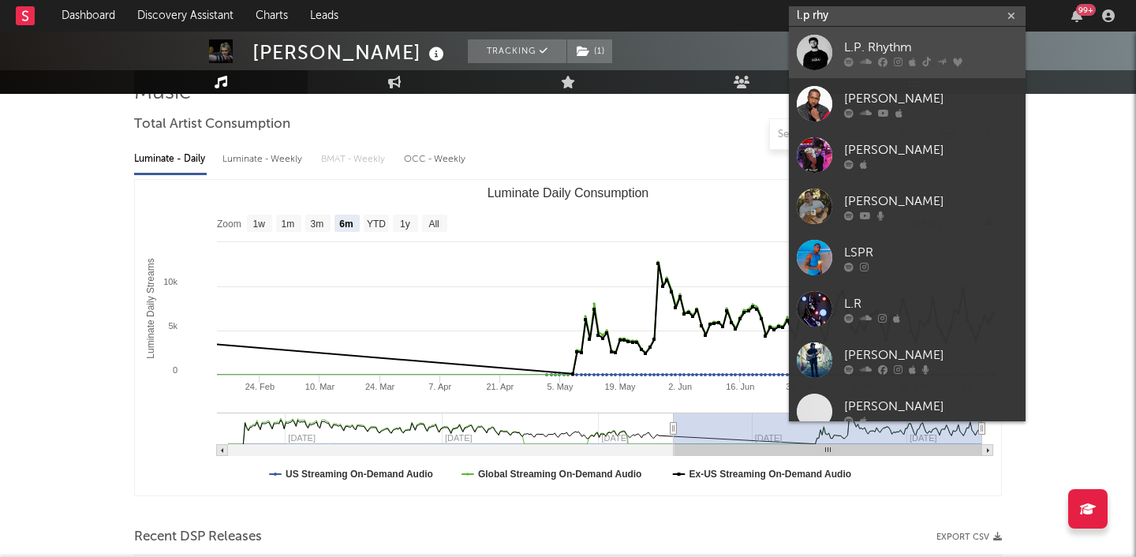
type input "l.p rhy"
click at [890, 41] on div "L.P. Rhythm" at bounding box center [930, 47] width 173 height 19
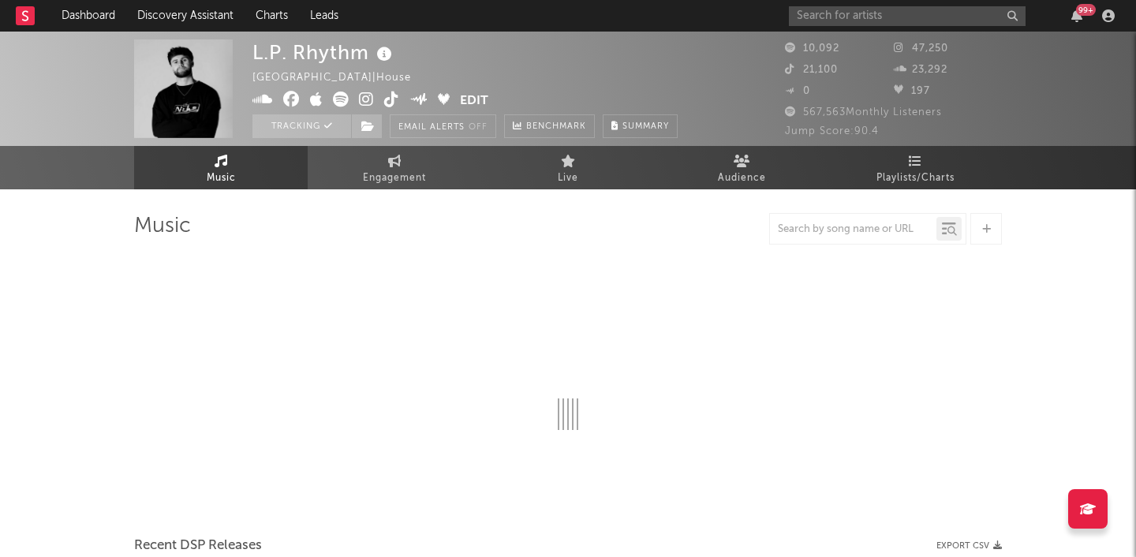
select select "6m"
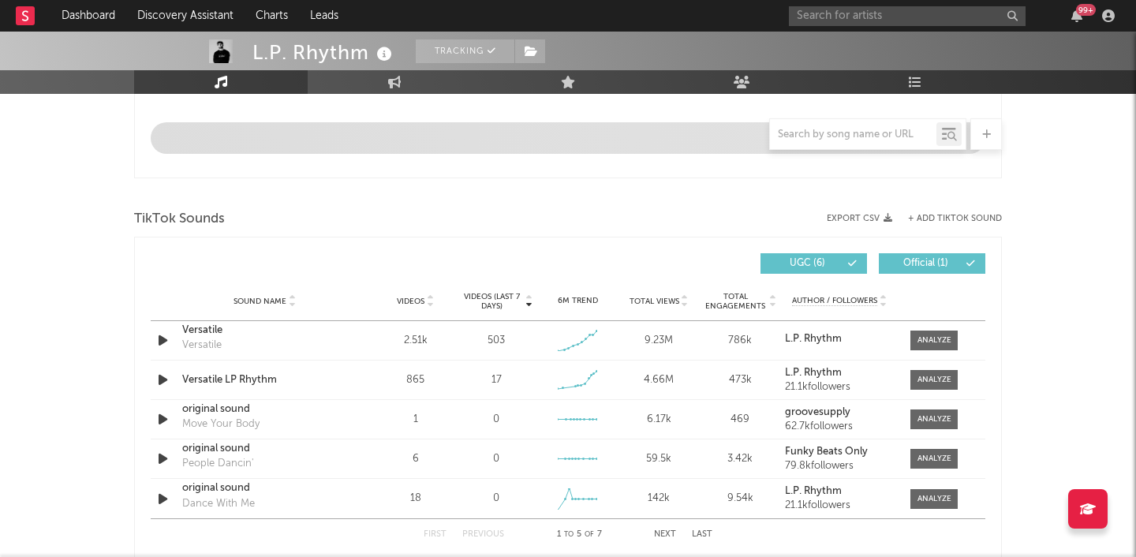
scroll to position [935, 0]
